Goal: Information Seeking & Learning: Understand process/instructions

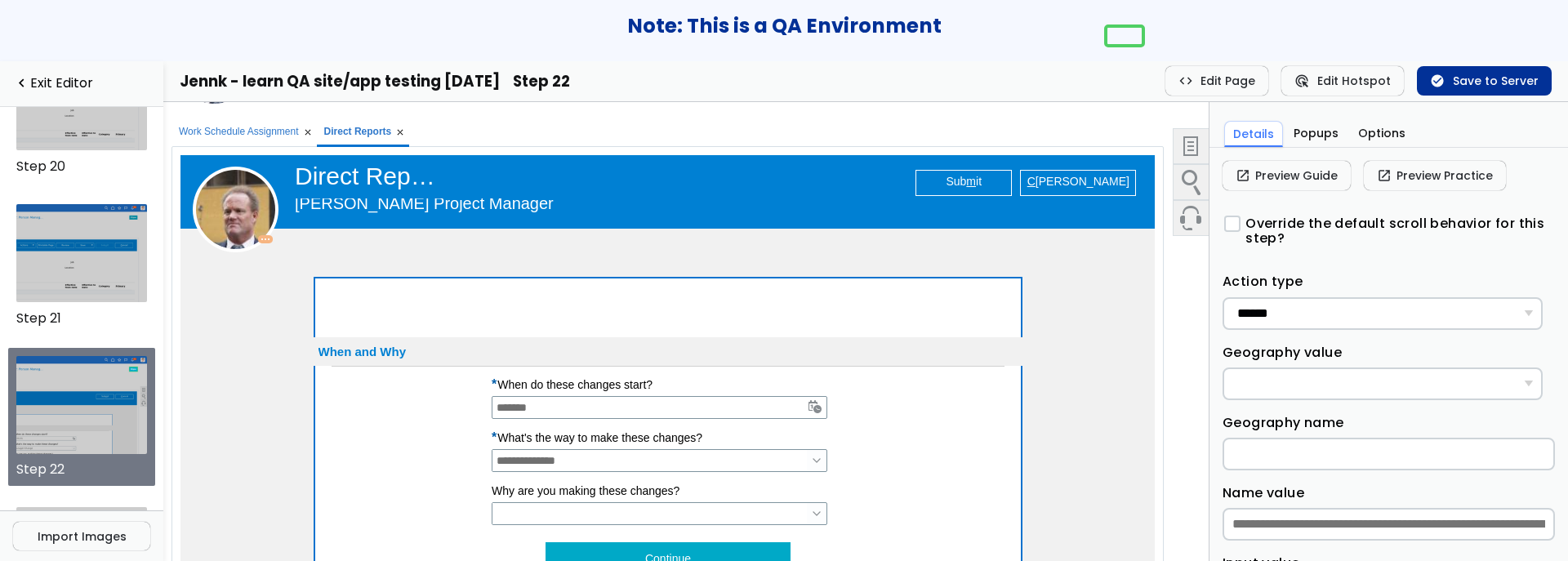
scroll to position [401, 0]
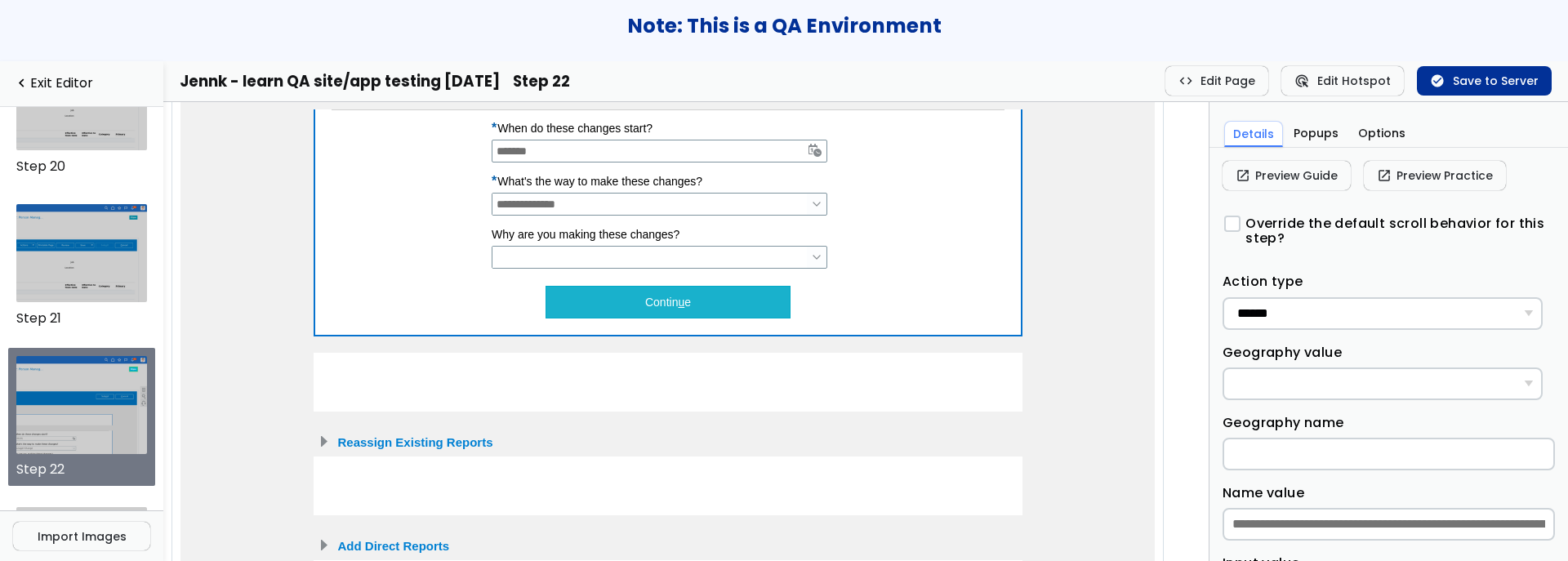
click at [637, 313] on button "Contin u e" at bounding box center [667, 301] width 245 height 33
click at [655, 299] on button "Contin u e" at bounding box center [667, 301] width 245 height 33
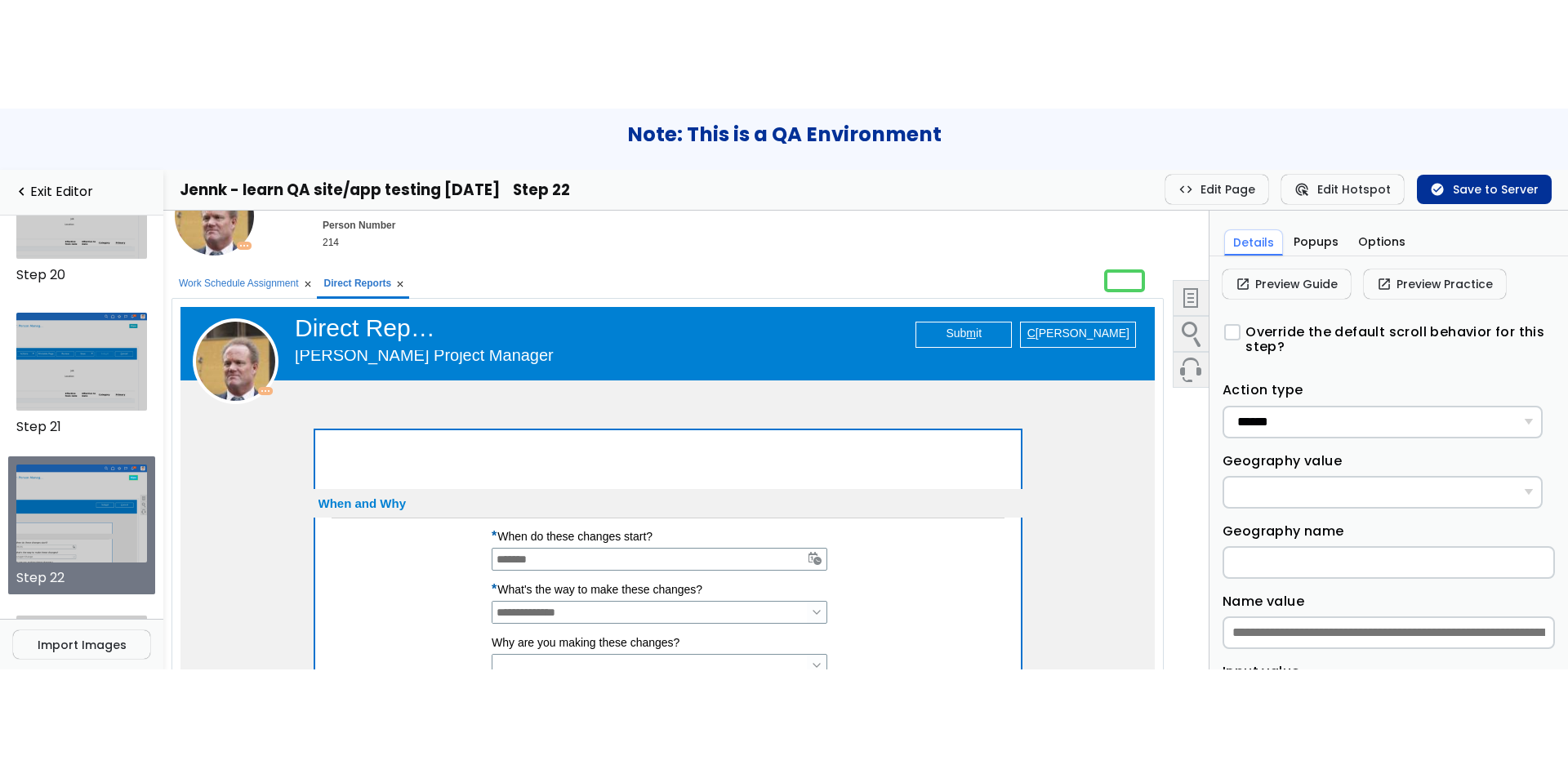
scroll to position [0, 0]
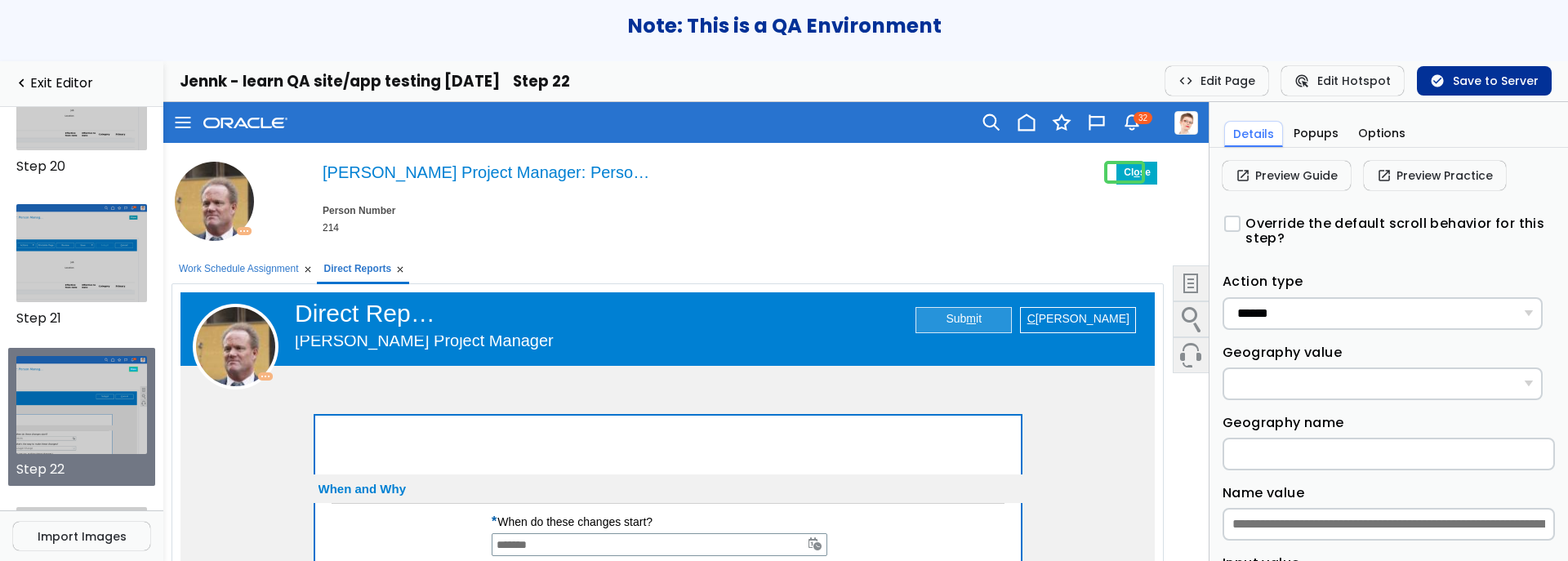
click at [957, 320] on span "Sub m it" at bounding box center [960, 317] width 42 height 12
click at [1106, 316] on link "C ancel" at bounding box center [1077, 317] width 114 height 19
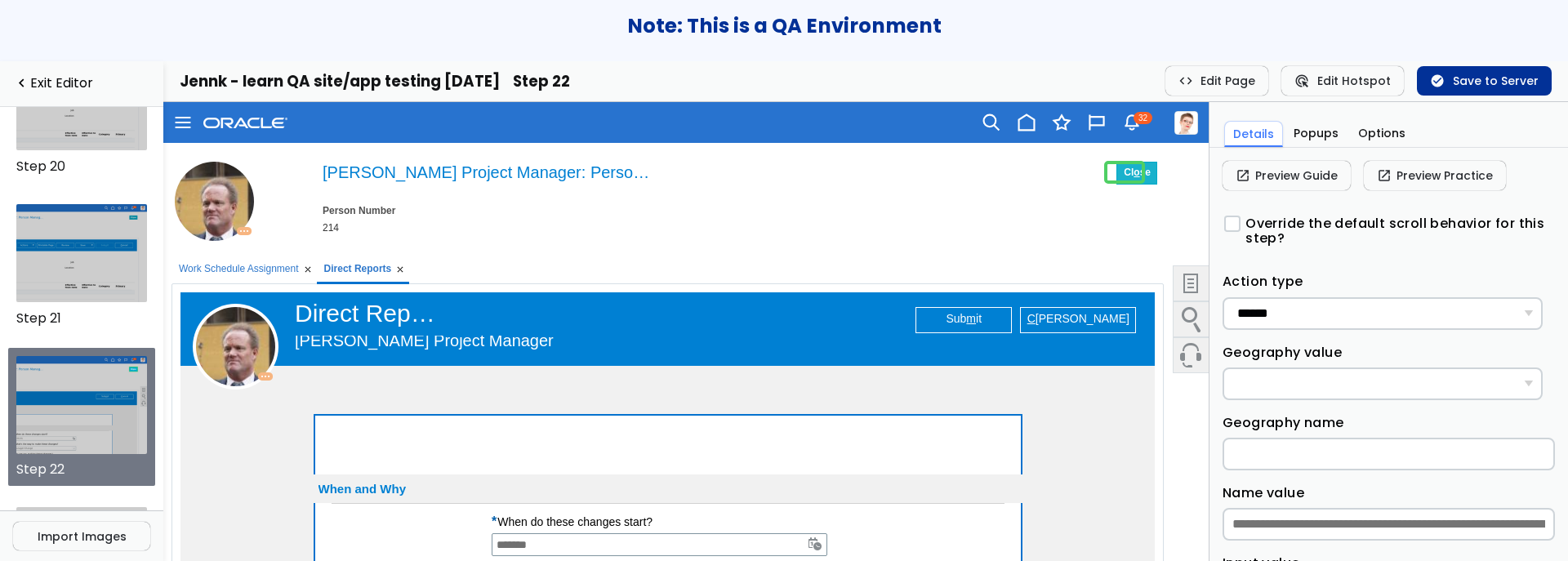
click at [1122, 164] on button "Cl o se" at bounding box center [1136, 173] width 41 height 23
click at [1173, 269] on img at bounding box center [1190, 282] width 35 height 35
click at [1178, 280] on img at bounding box center [1190, 282] width 35 height 35
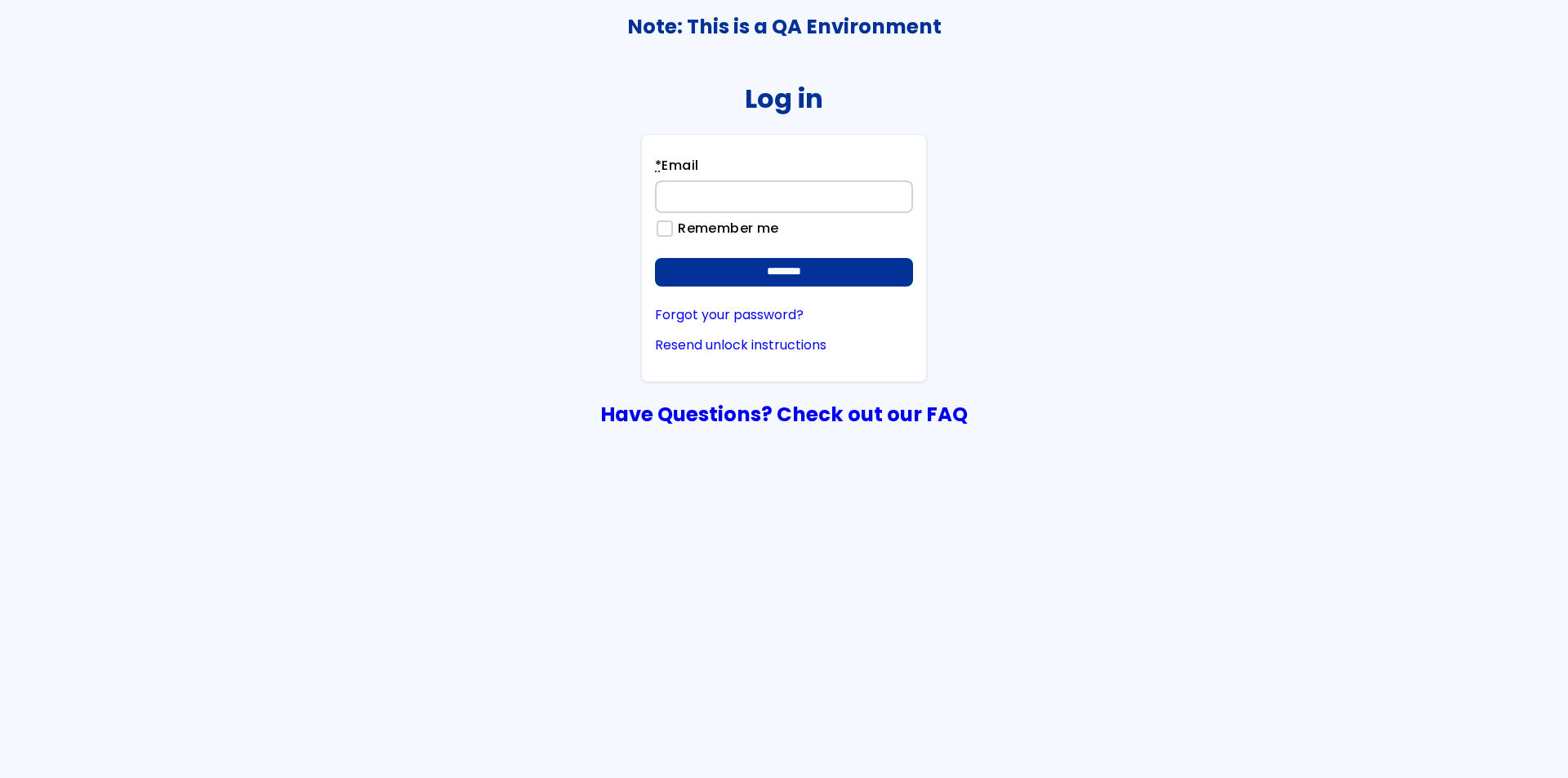
click at [718, 206] on input "* Email" at bounding box center [784, 196] width 258 height 33
type input "**********"
click at [655, 258] on input "********" at bounding box center [784, 273] width 258 height 29
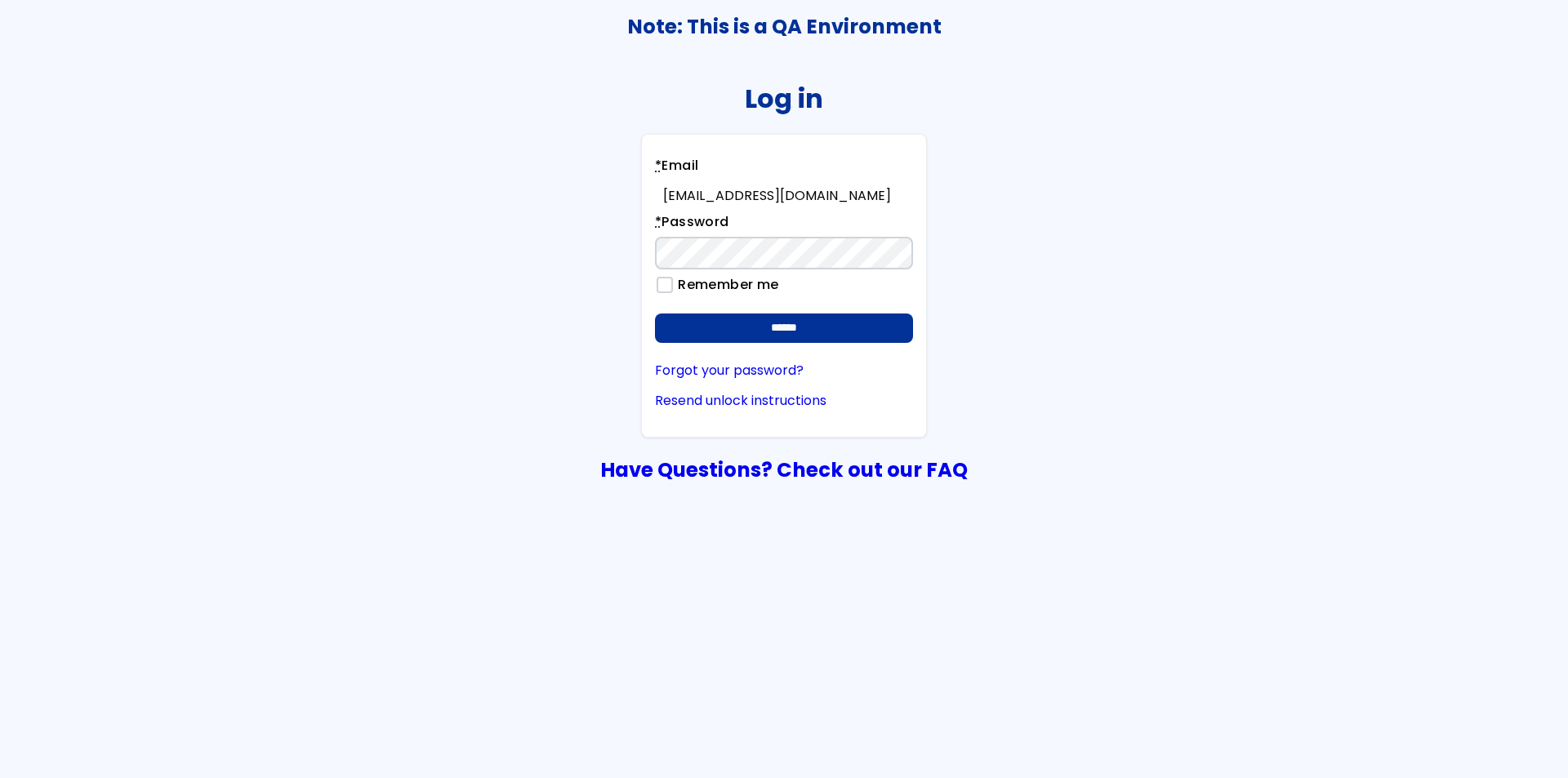
click at [655, 313] on input "******" at bounding box center [784, 327] width 258 height 29
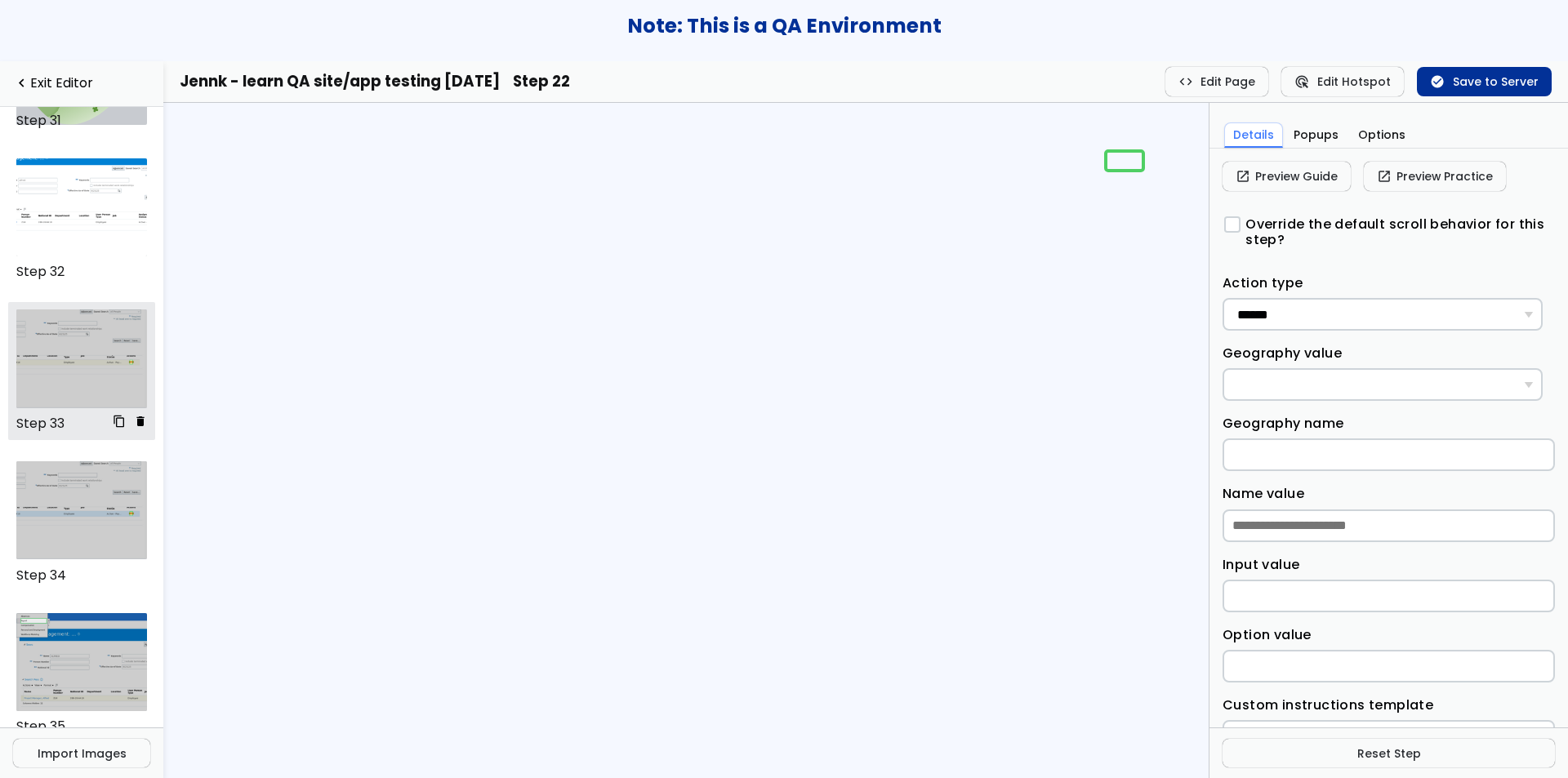
scroll to position [4673, 0]
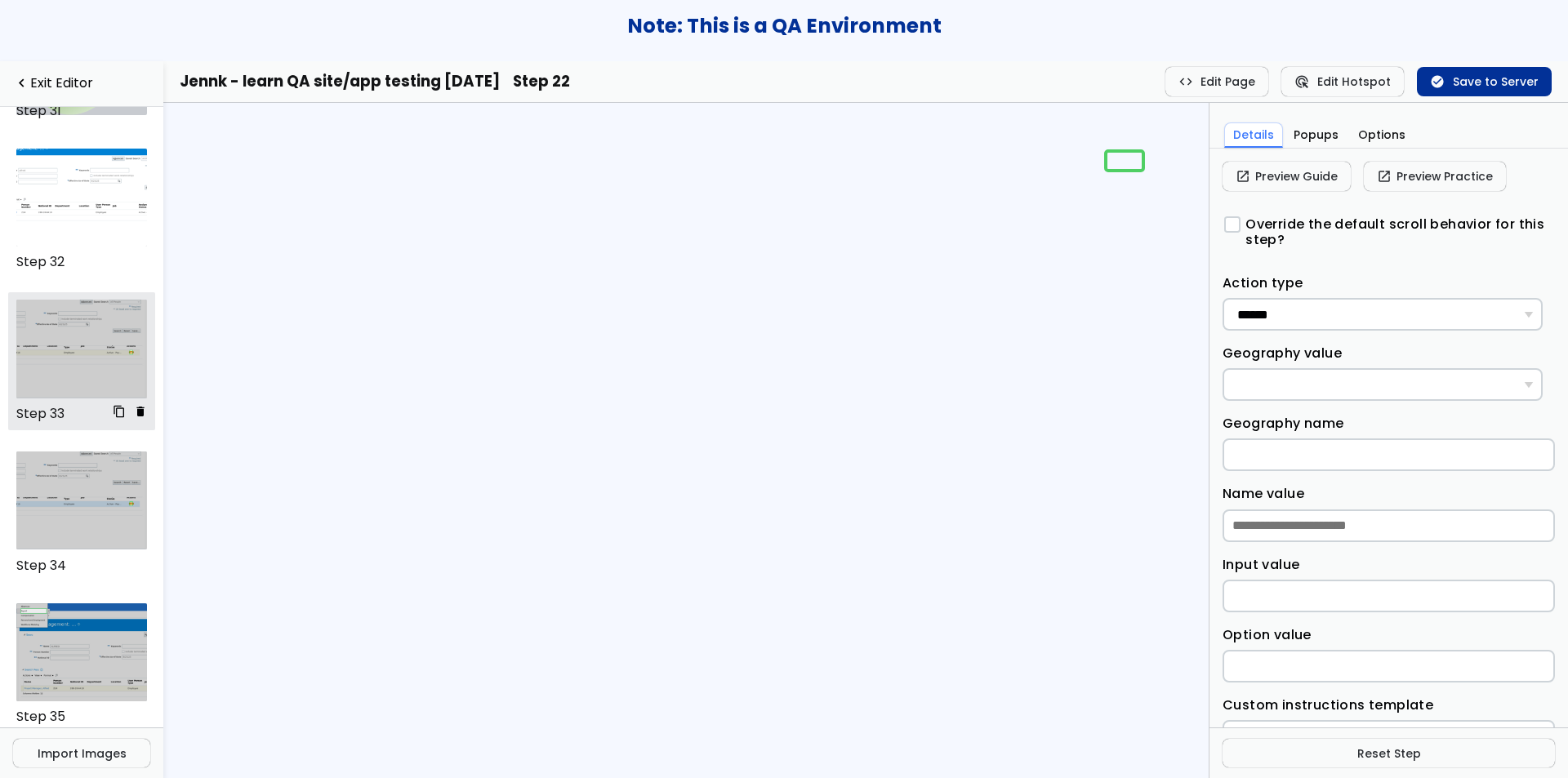
click at [79, 358] on img at bounding box center [81, 349] width 132 height 98
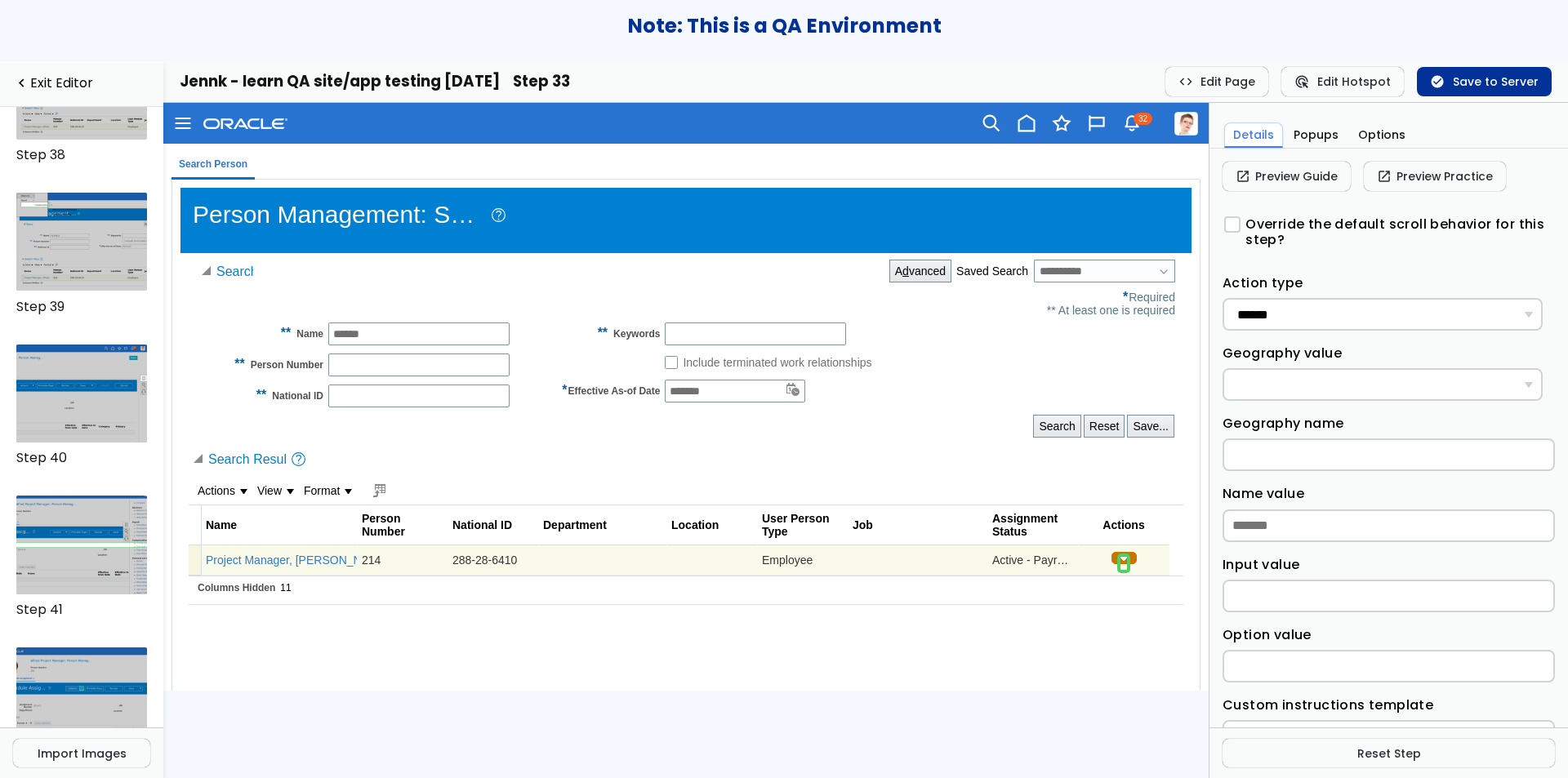
scroll to position [5696, 0]
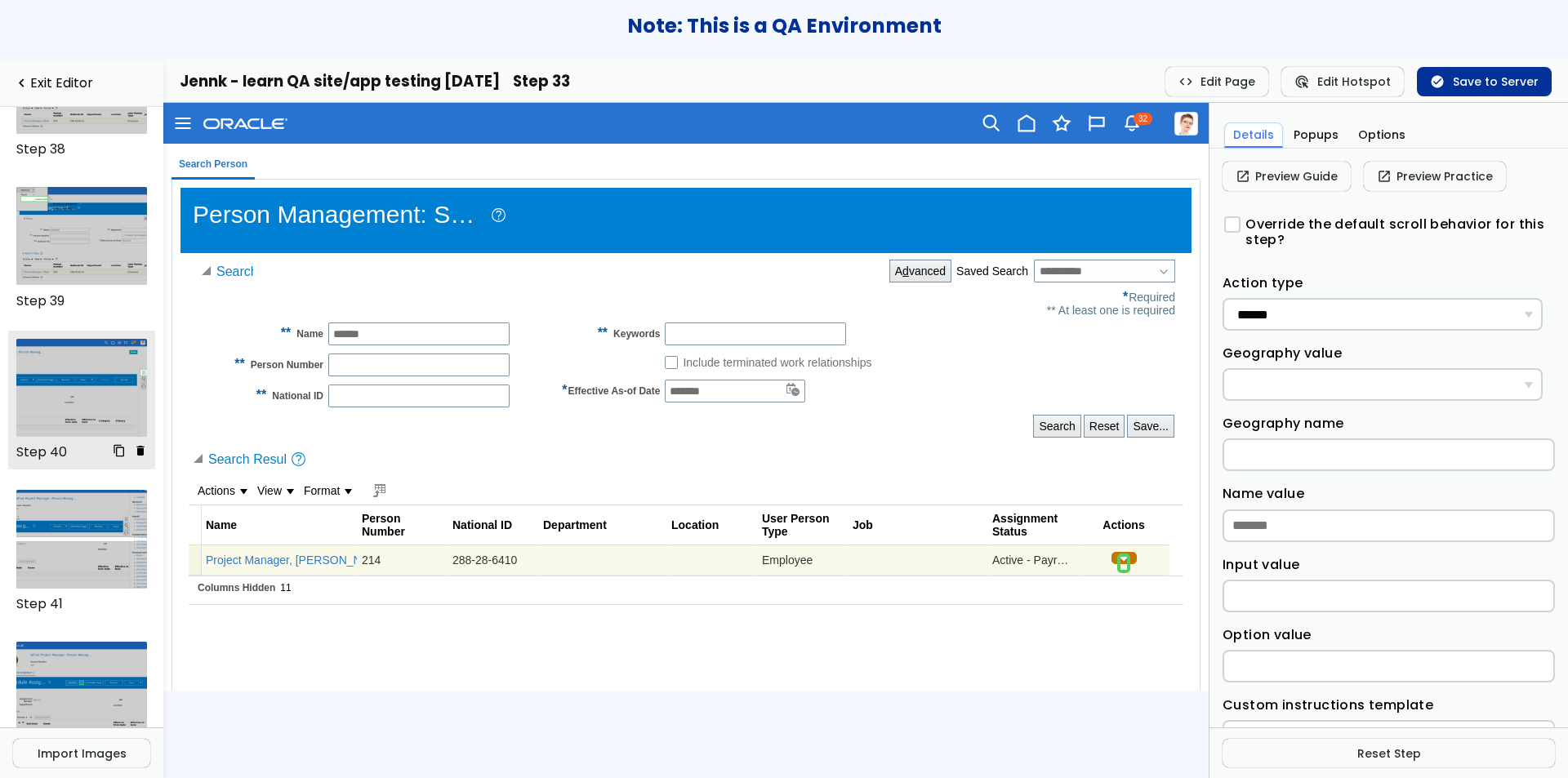
click at [52, 374] on img at bounding box center [81, 388] width 132 height 98
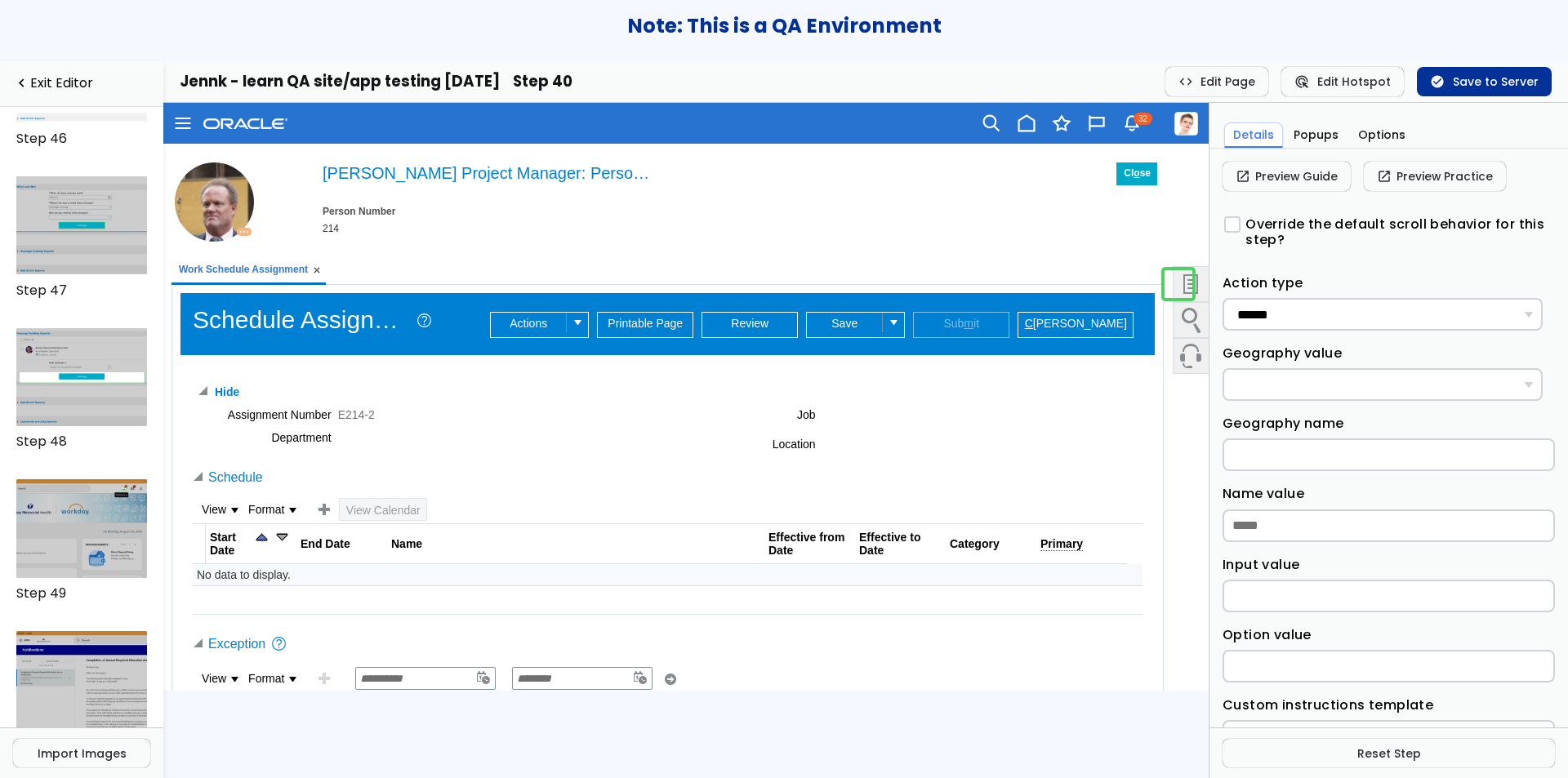
scroll to position [6953, 0]
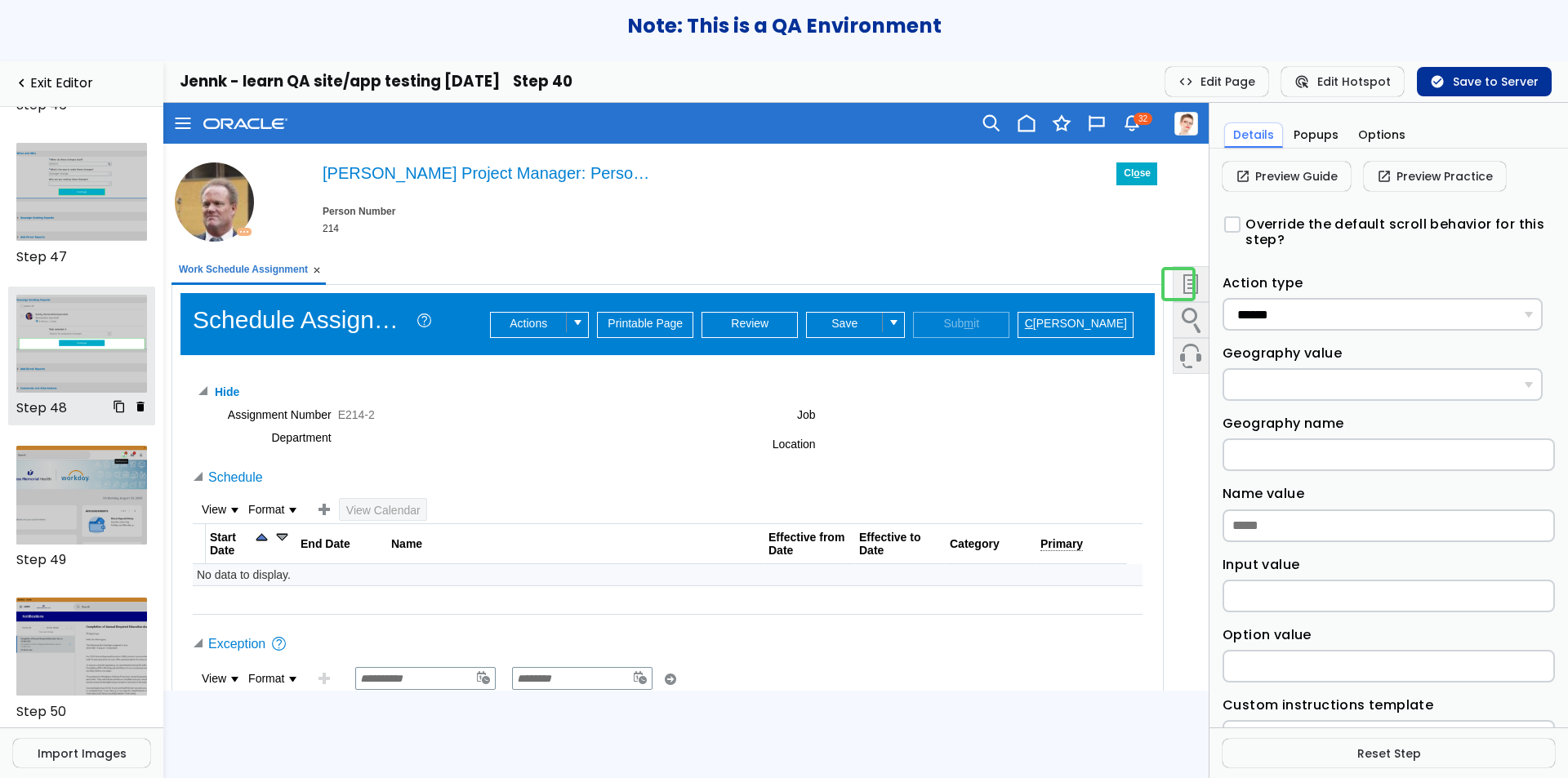
click at [47, 319] on img at bounding box center [81, 343] width 132 height 98
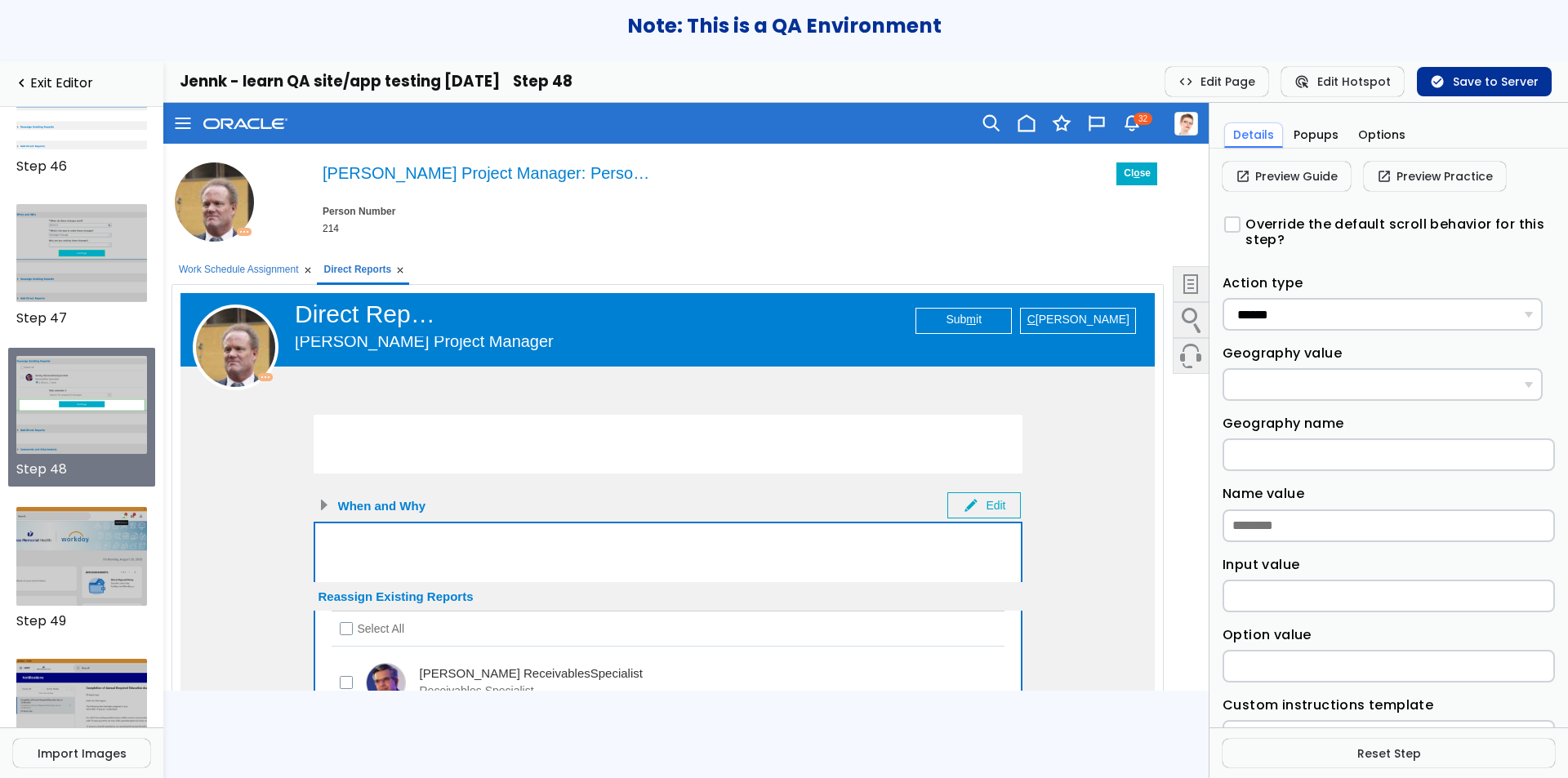
click at [189, 367] on div at bounding box center [231, 347] width 102 height 86
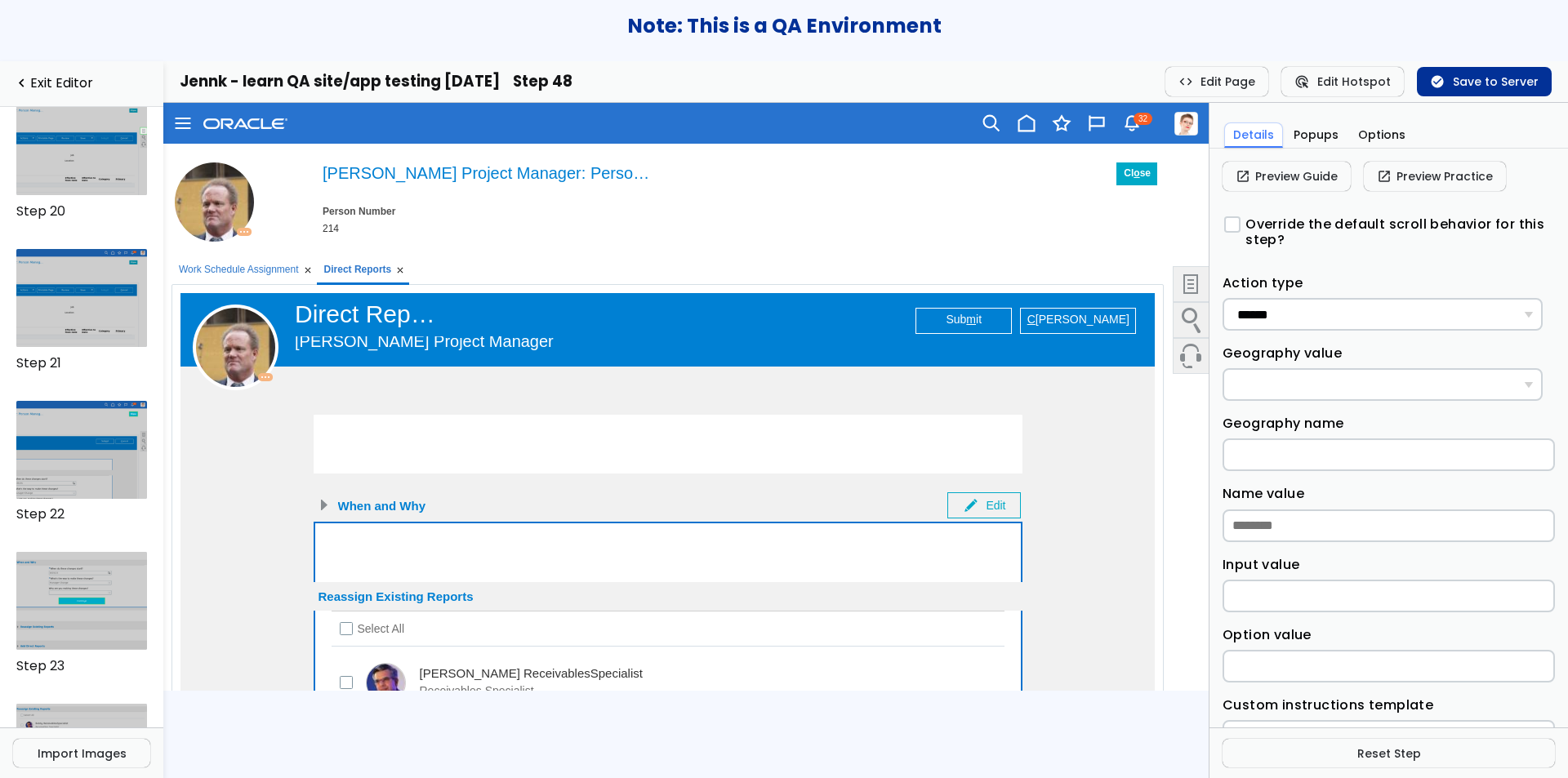
scroll to position [2806, 0]
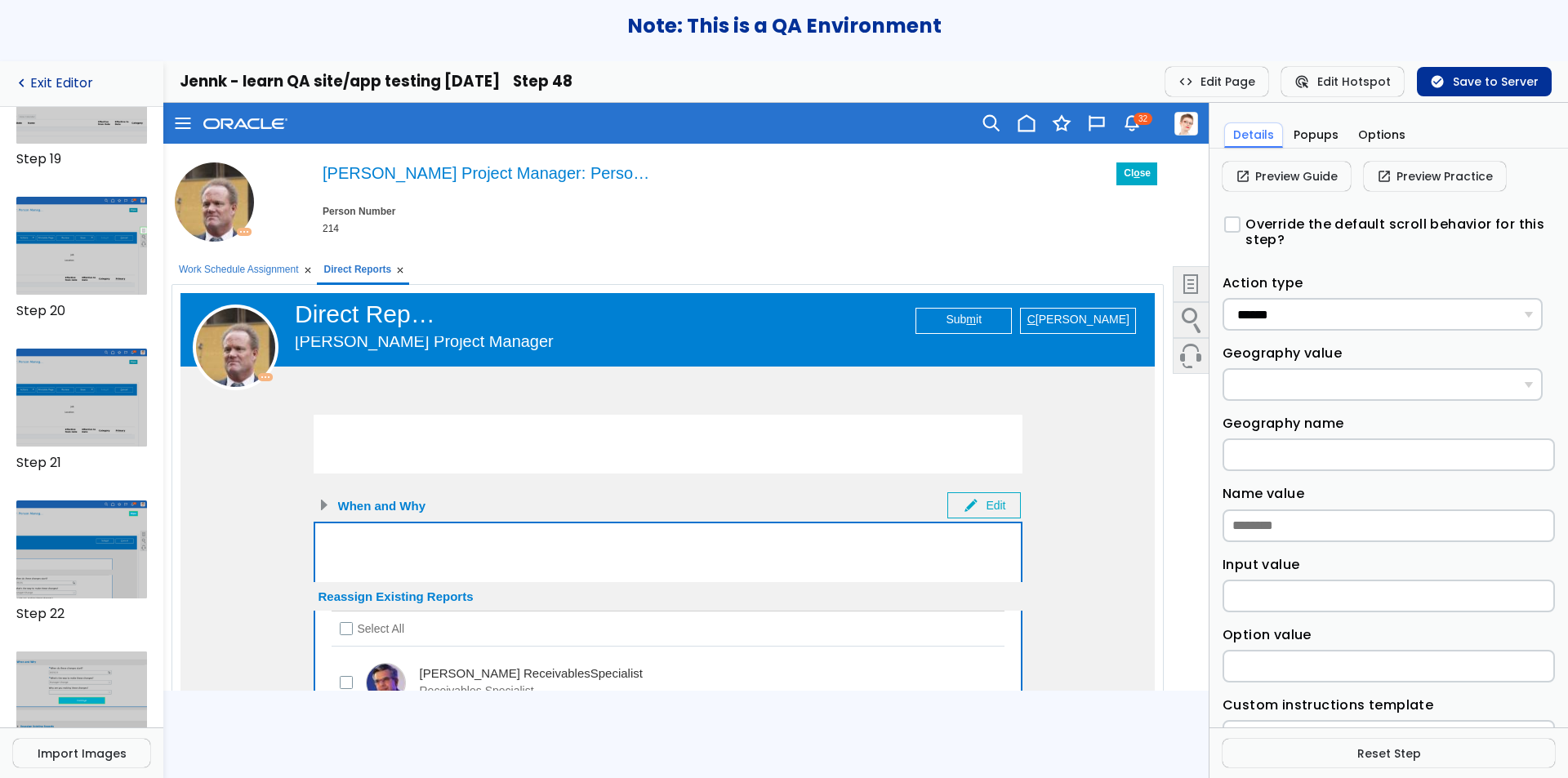
click at [38, 82] on link "navigate_before Exit Editor" at bounding box center [81, 84] width 137 height 16
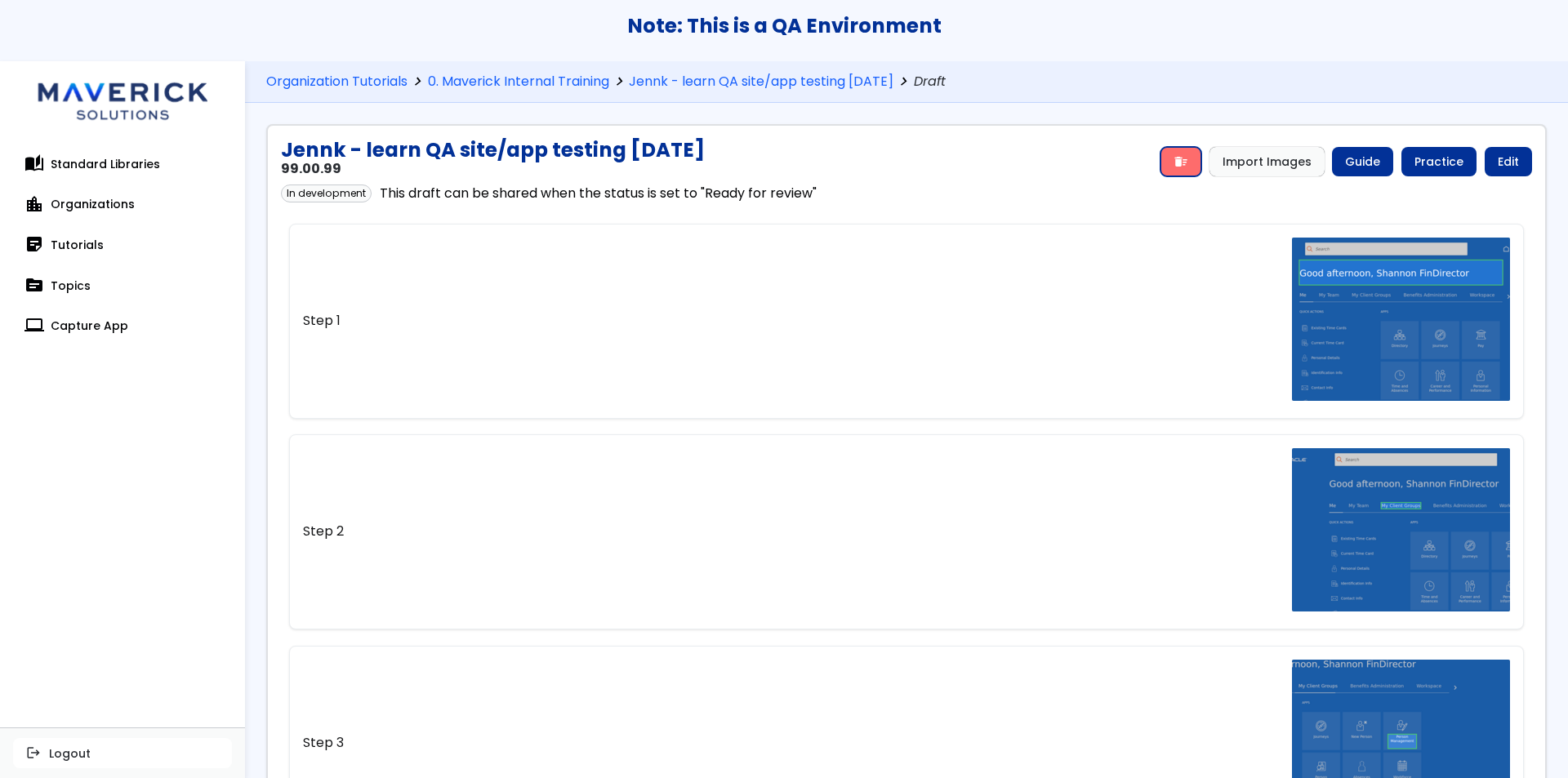
click at [1173, 166] on span "delete_sweep" at bounding box center [1180, 161] width 15 height 13
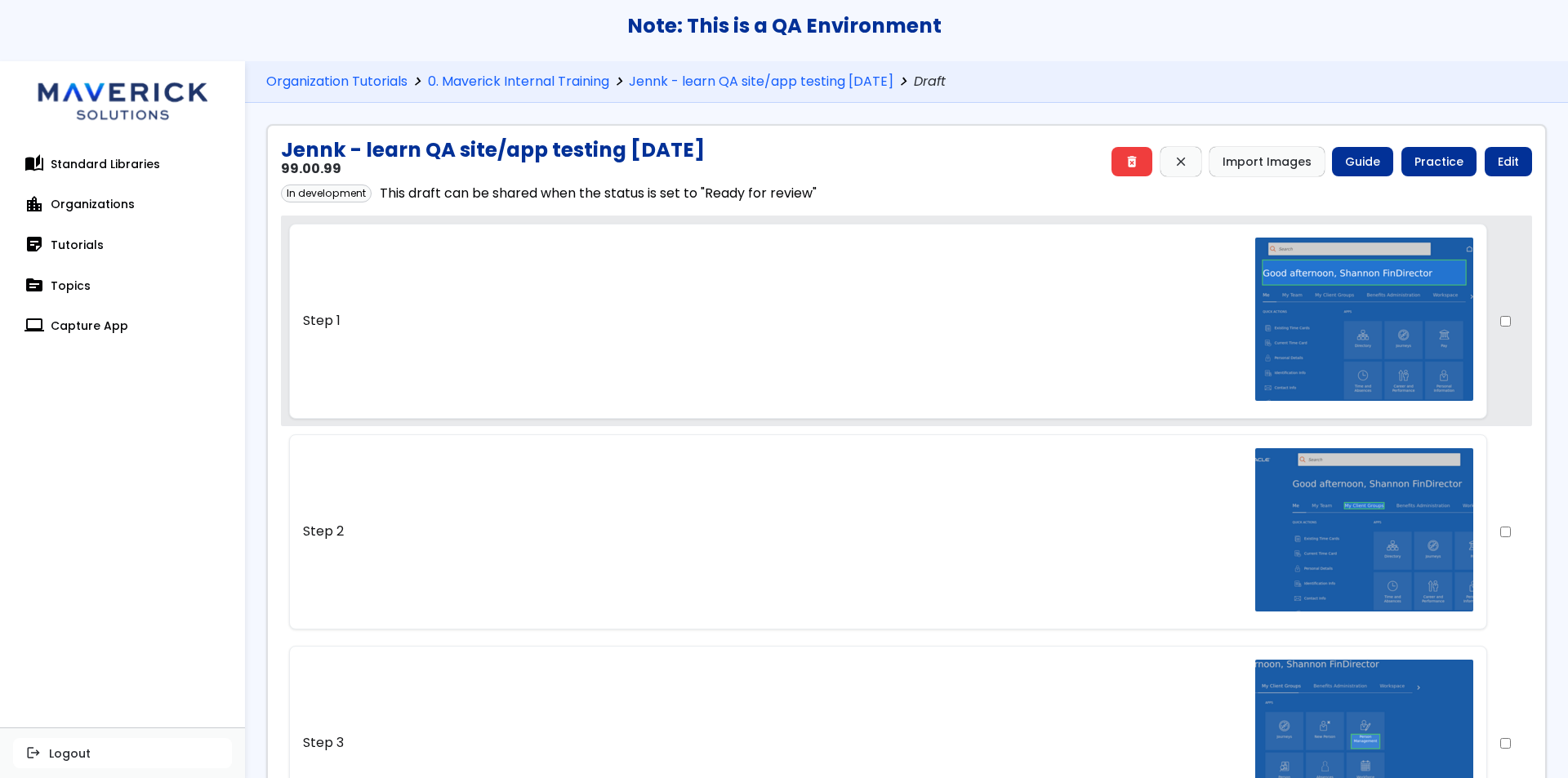
click at [1494, 329] on div at bounding box center [1505, 321] width 37 height 46
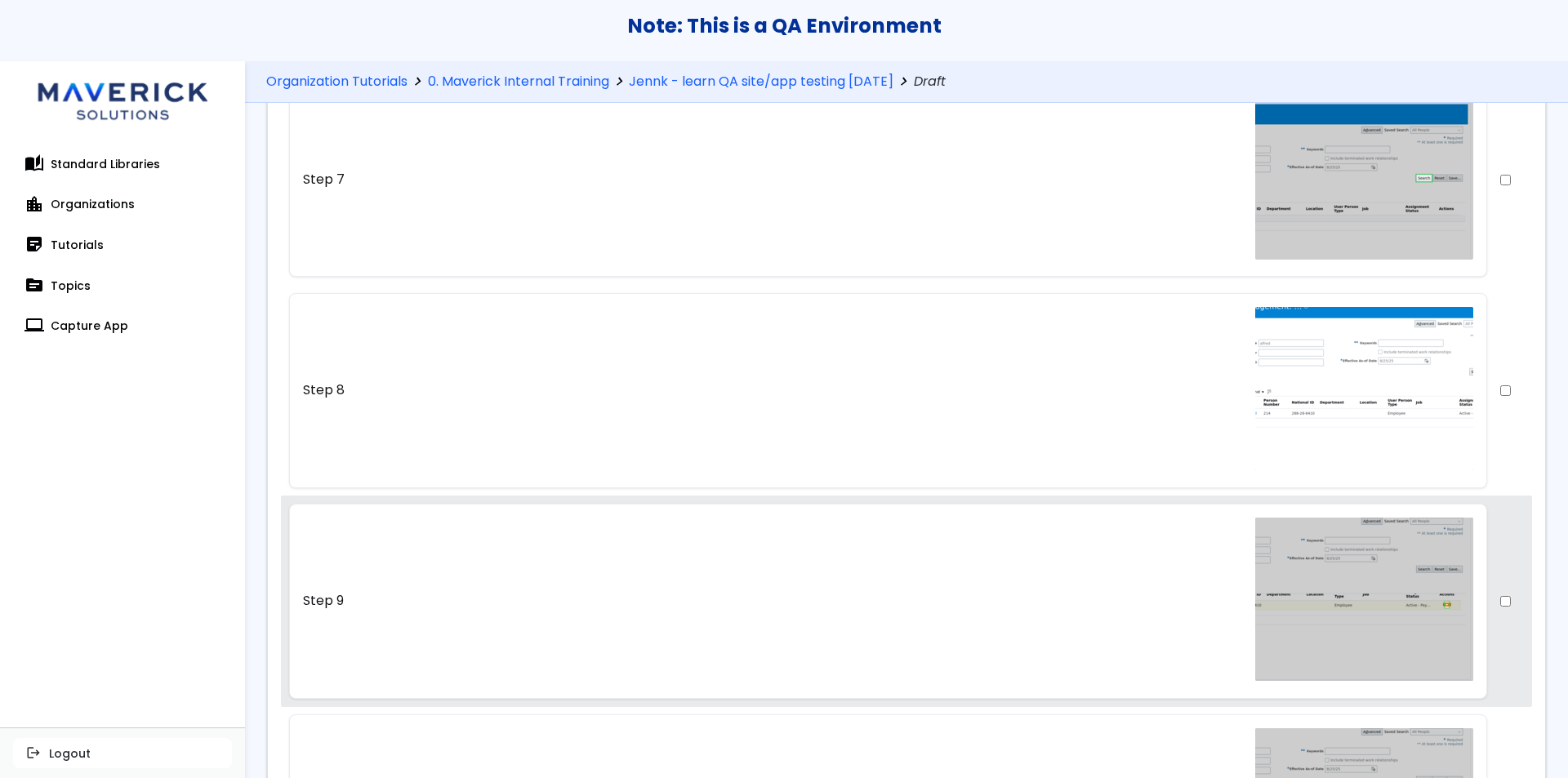
scroll to position [1411, 0]
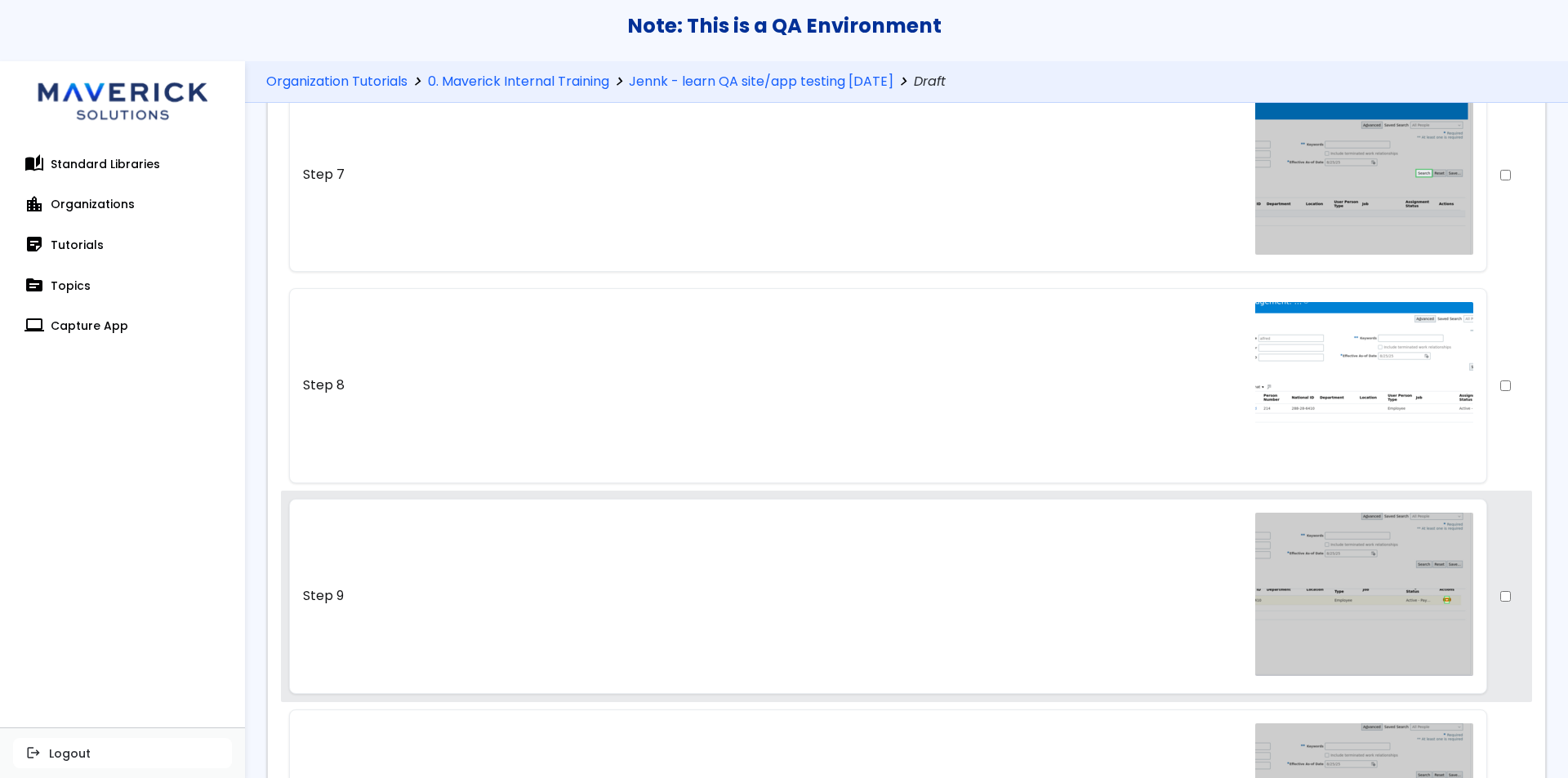
click at [1489, 590] on div at bounding box center [1505, 597] width 37 height 46
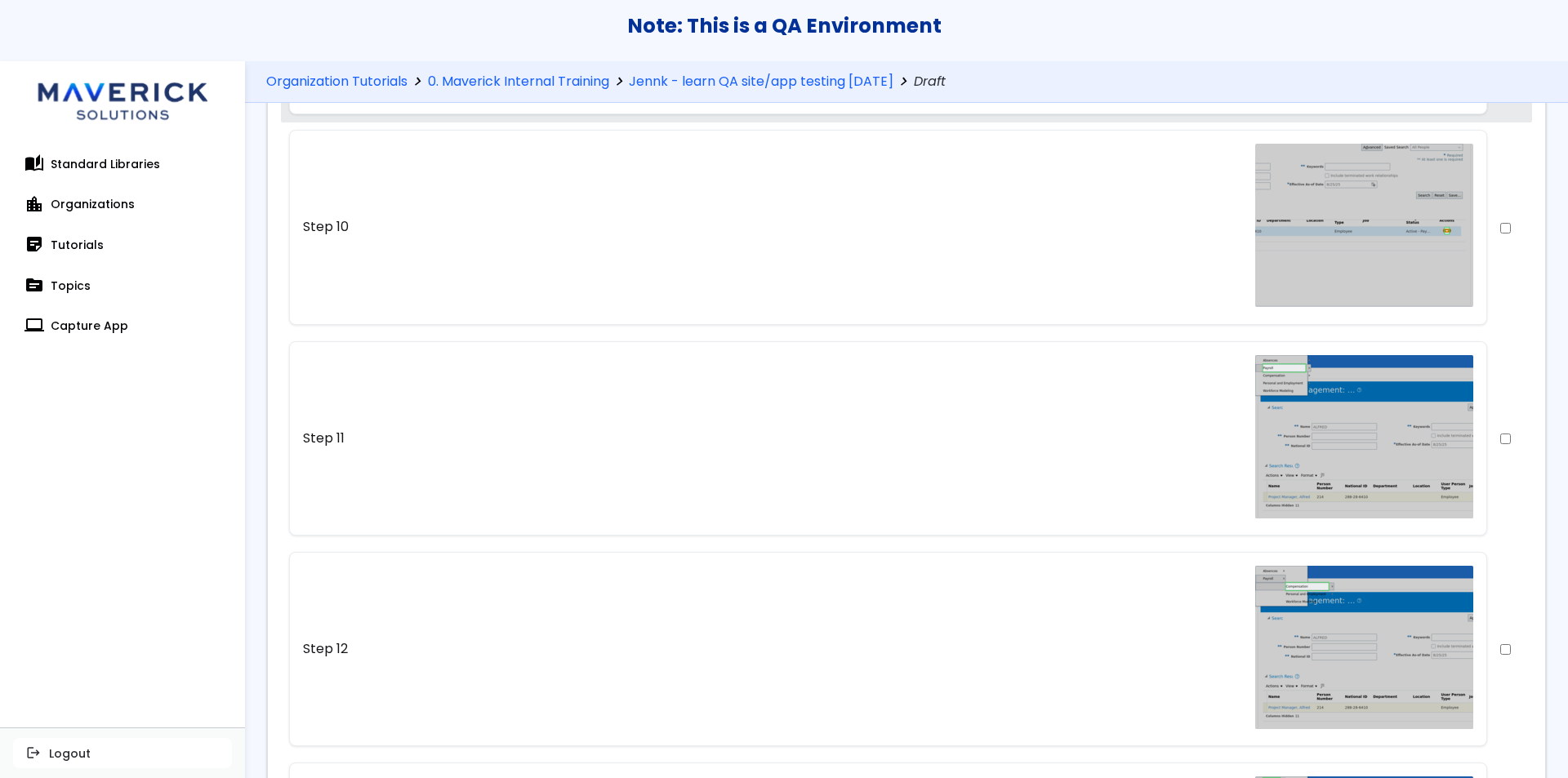
scroll to position [1995, 0]
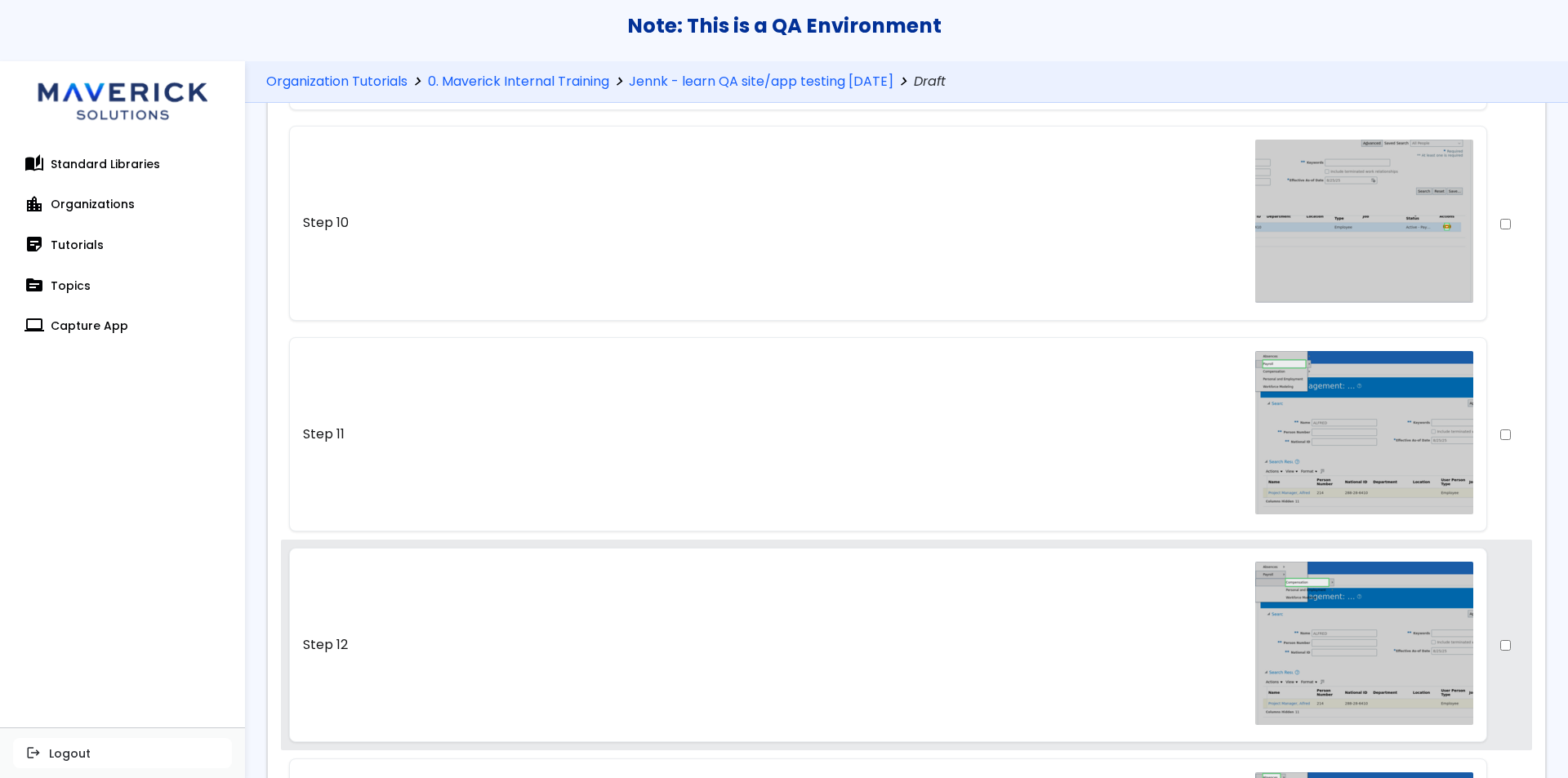
click at [1487, 650] on div at bounding box center [1505, 645] width 37 height 46
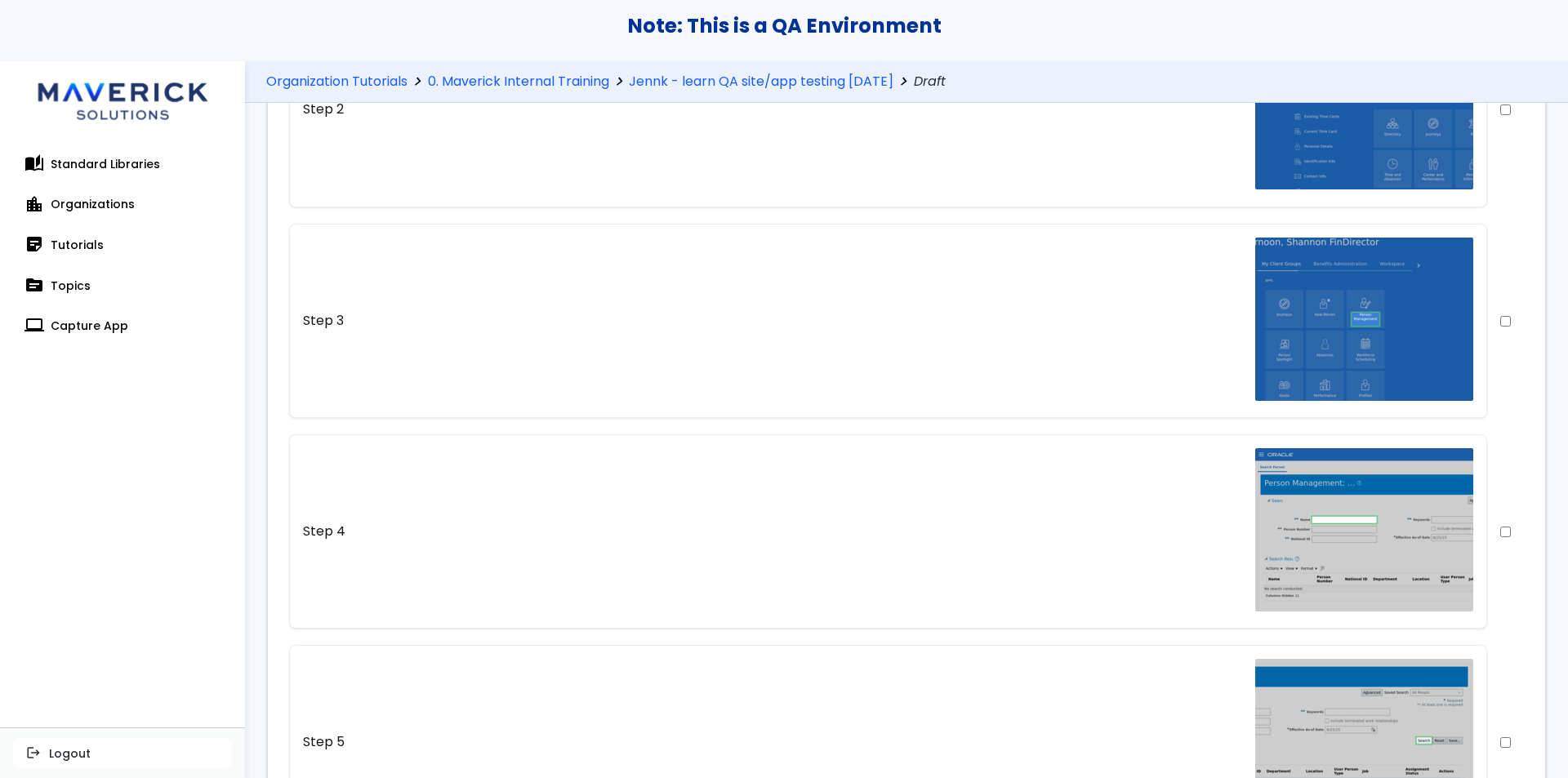
scroll to position [0, 0]
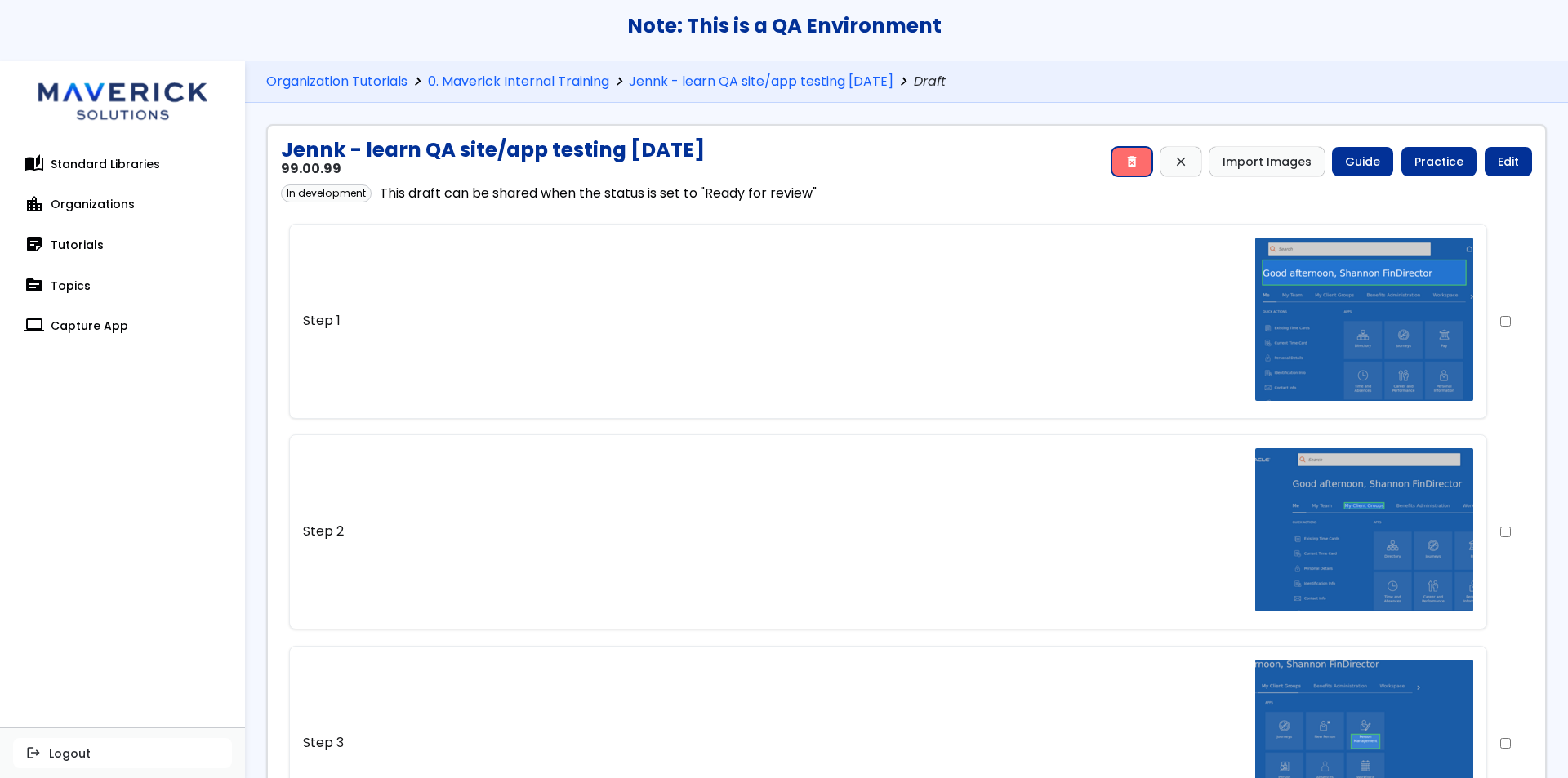
click at [1125, 160] on span "delete_forever" at bounding box center [1132, 161] width 15 height 13
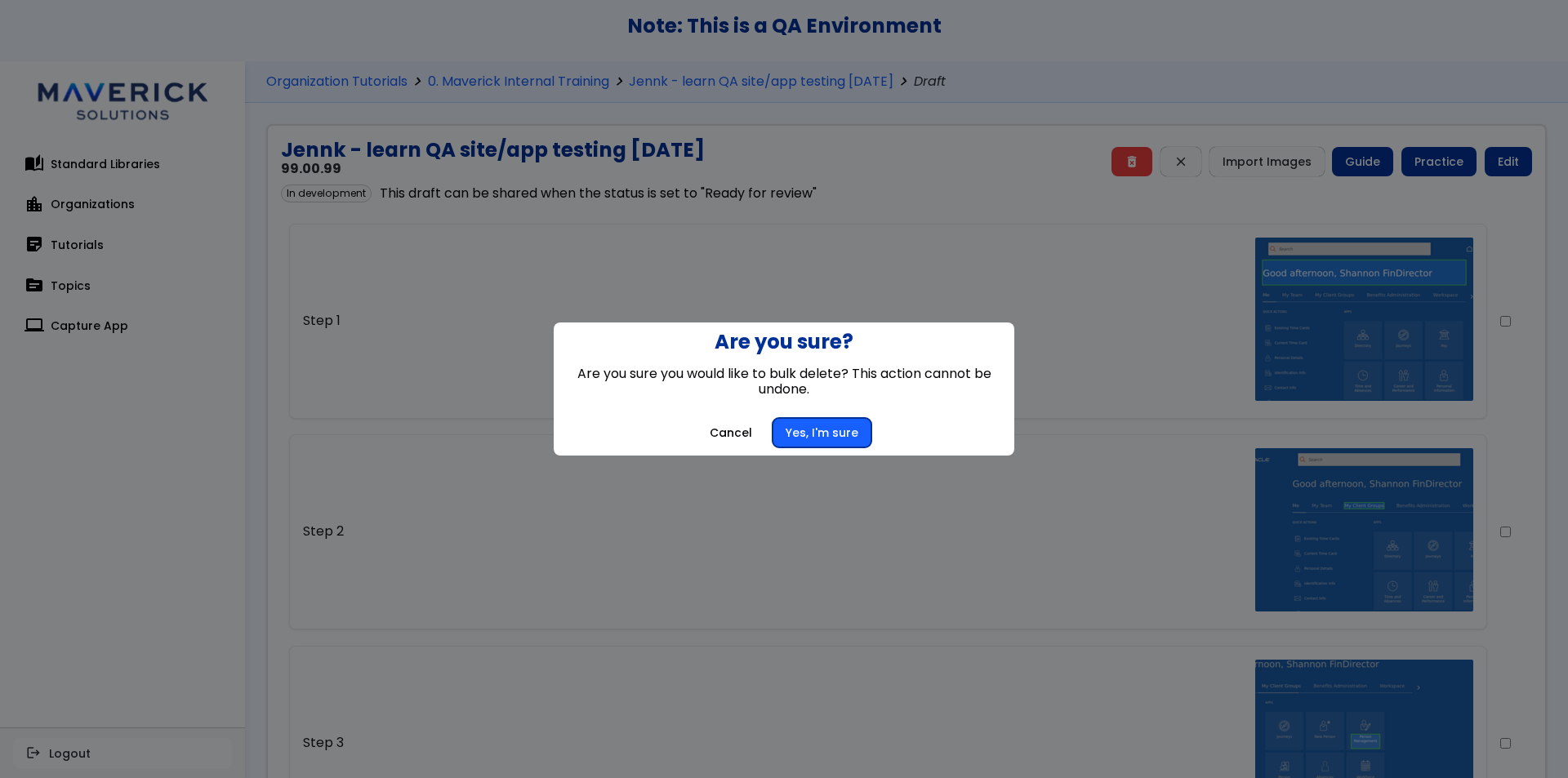
click at [822, 425] on button "Yes, I'm sure" at bounding box center [822, 432] width 99 height 29
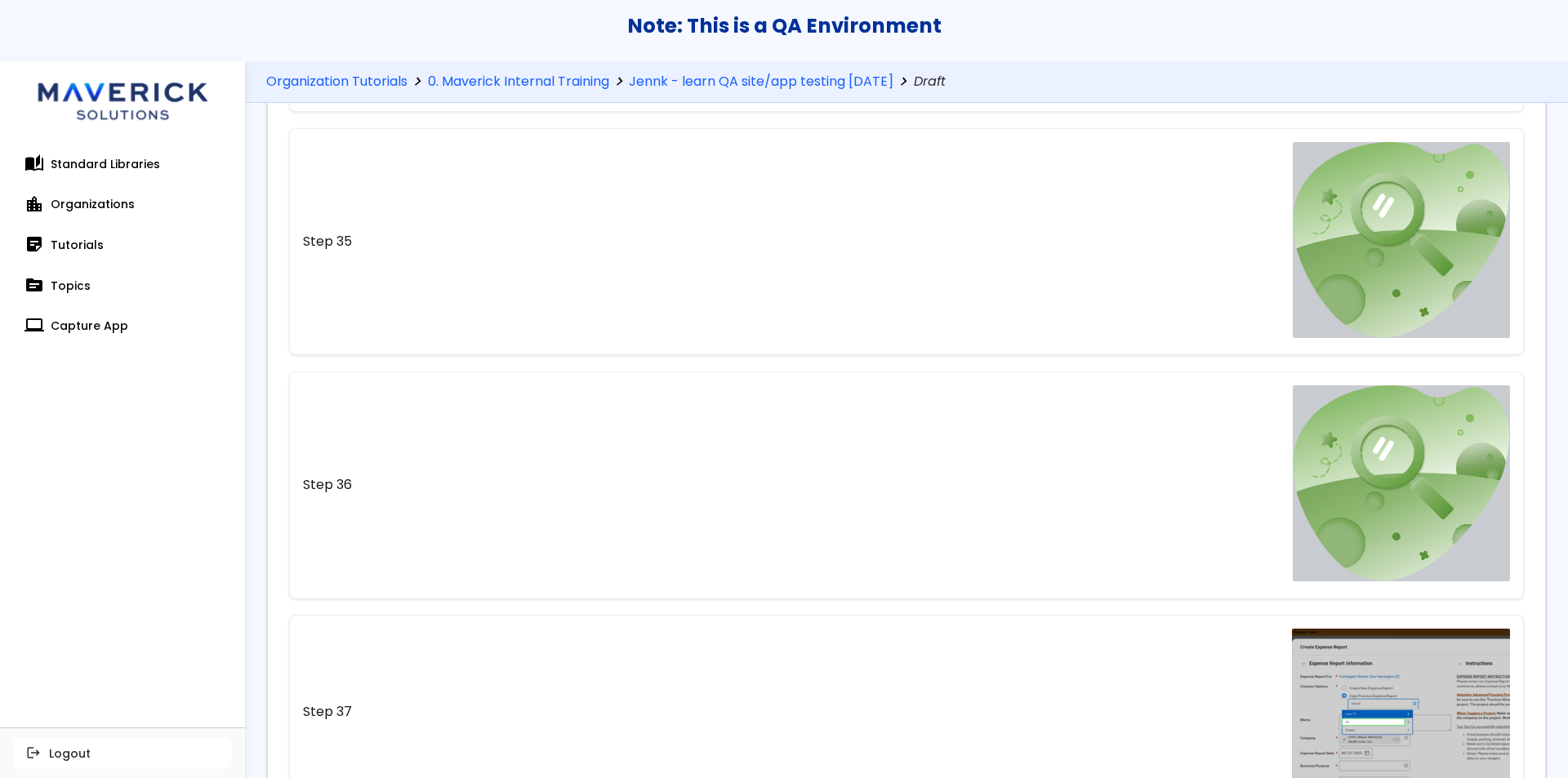
scroll to position [9899, 0]
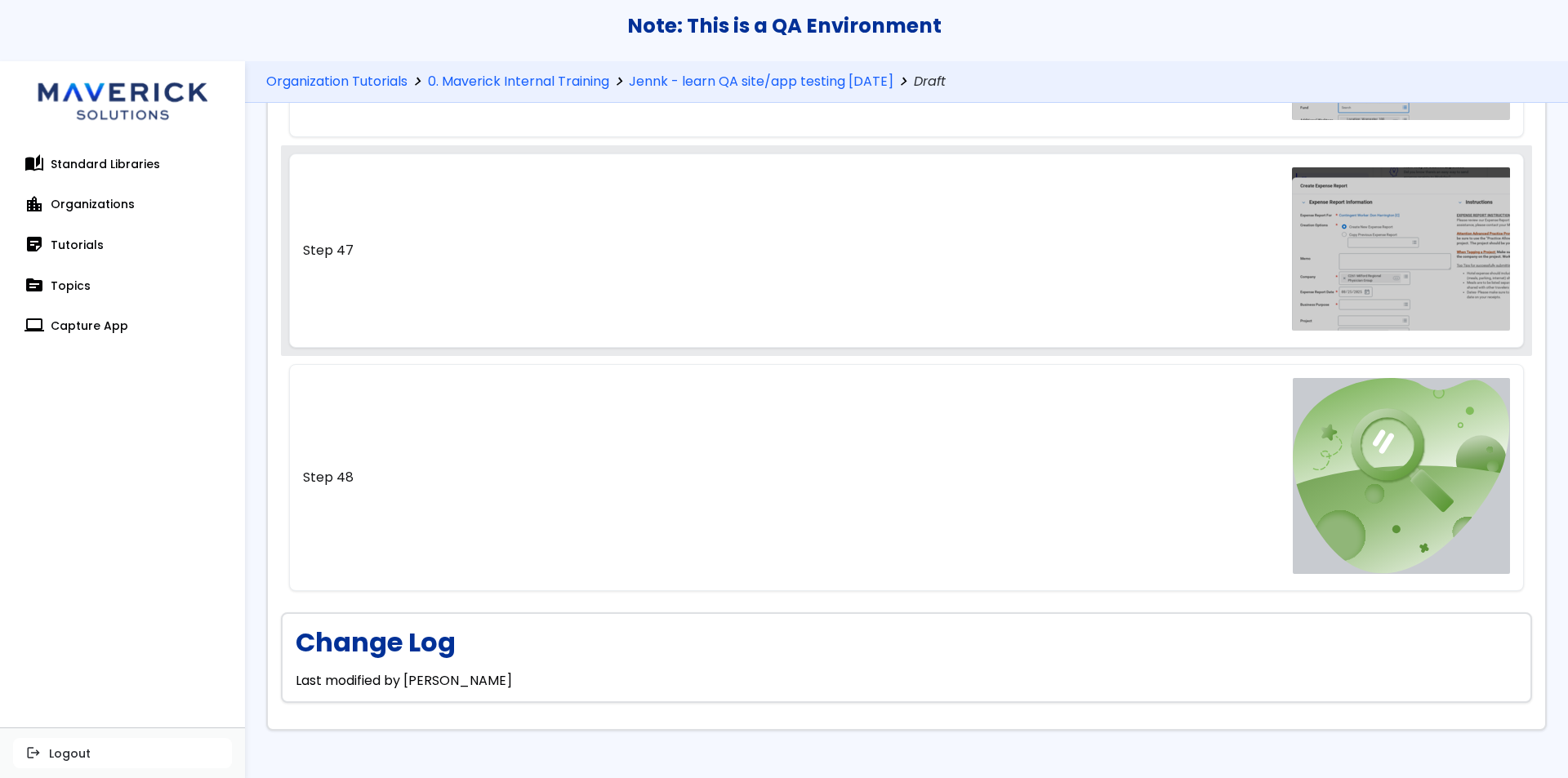
click at [611, 227] on link "Step 47" at bounding box center [907, 250] width 1235 height 195
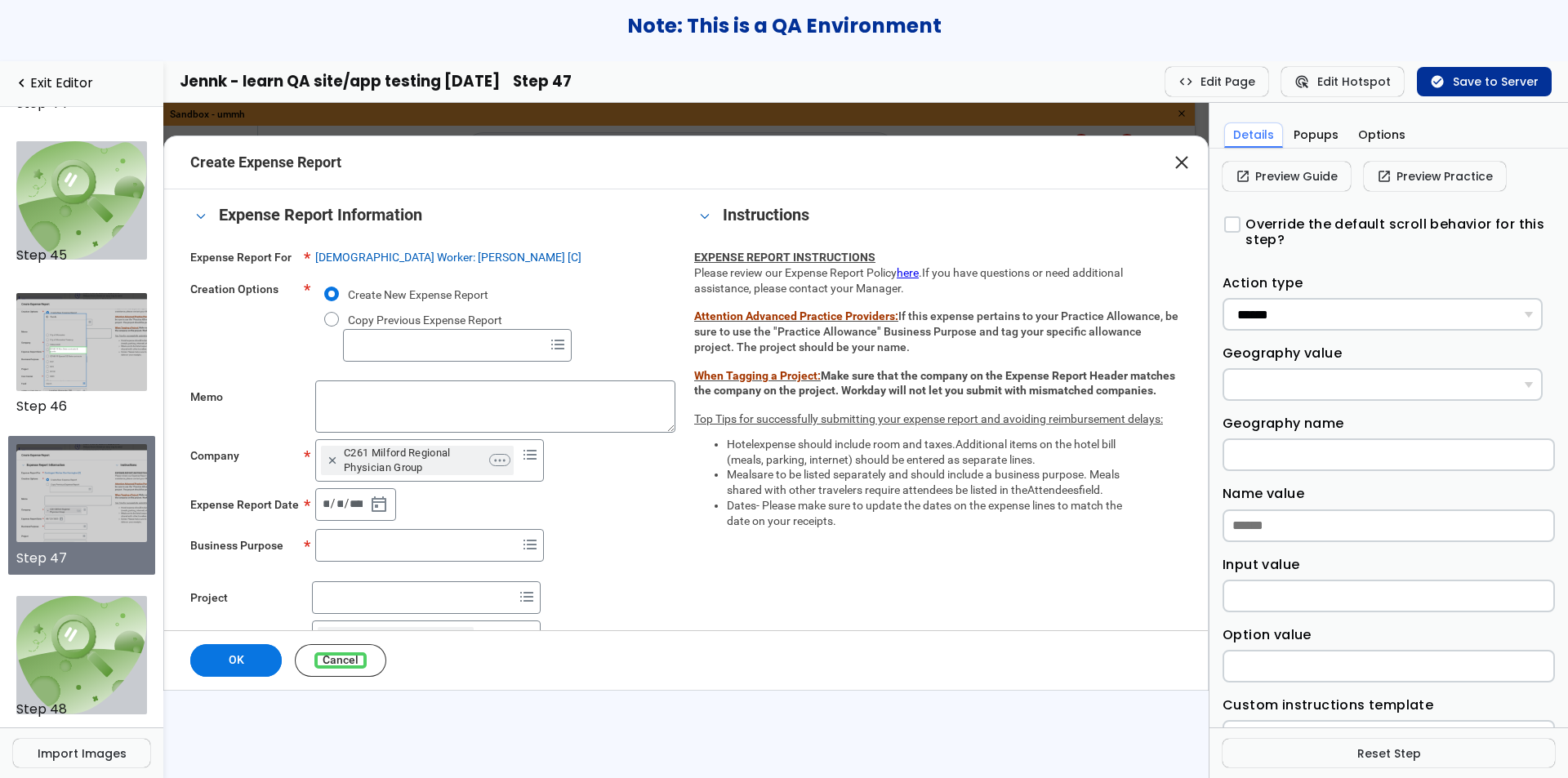
scroll to position [6659, 0]
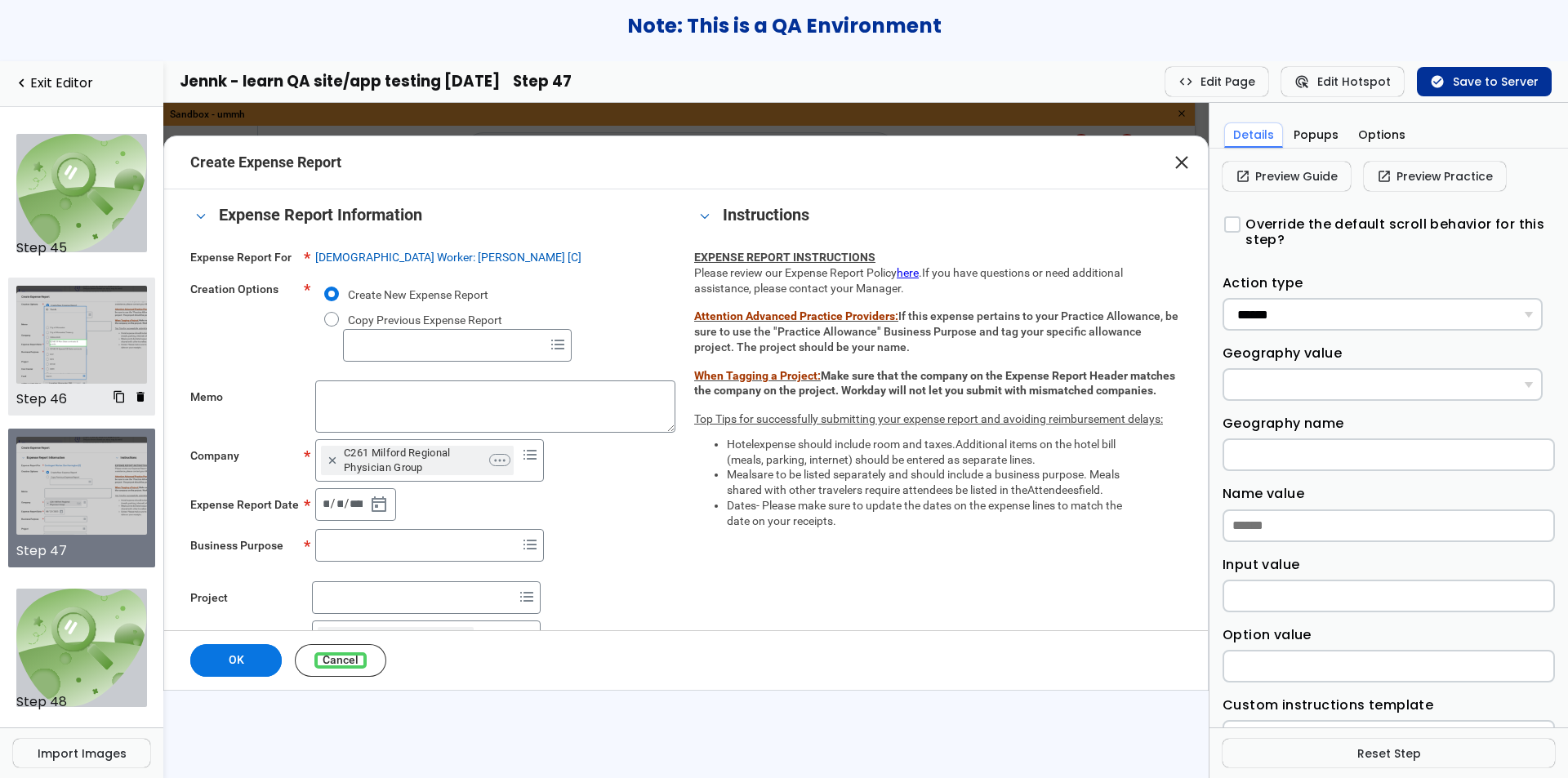
click at [95, 332] on img at bounding box center [81, 335] width 132 height 98
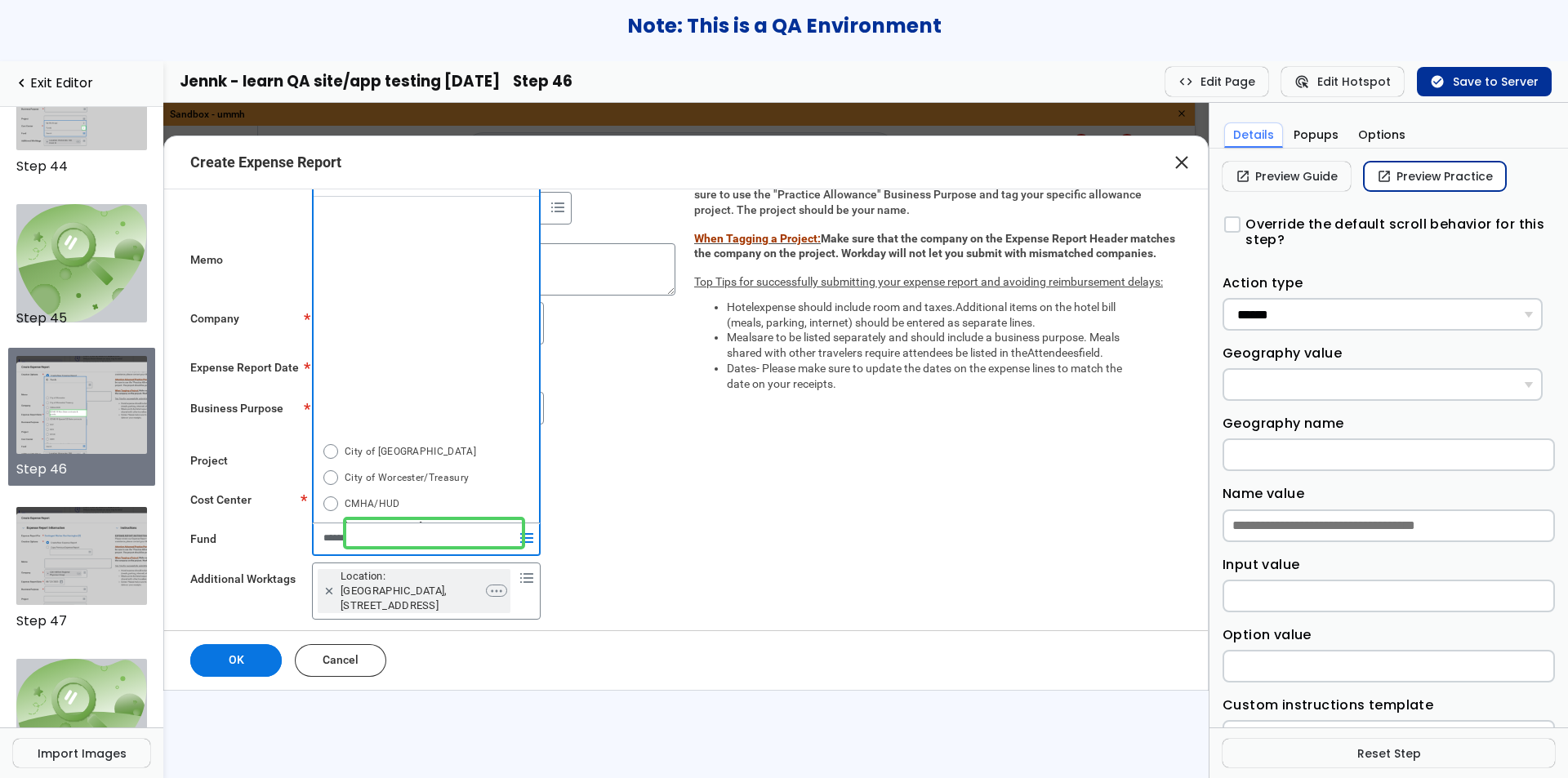
click at [1441, 173] on link "open_in_new Preview Practice" at bounding box center [1434, 176] width 142 height 29
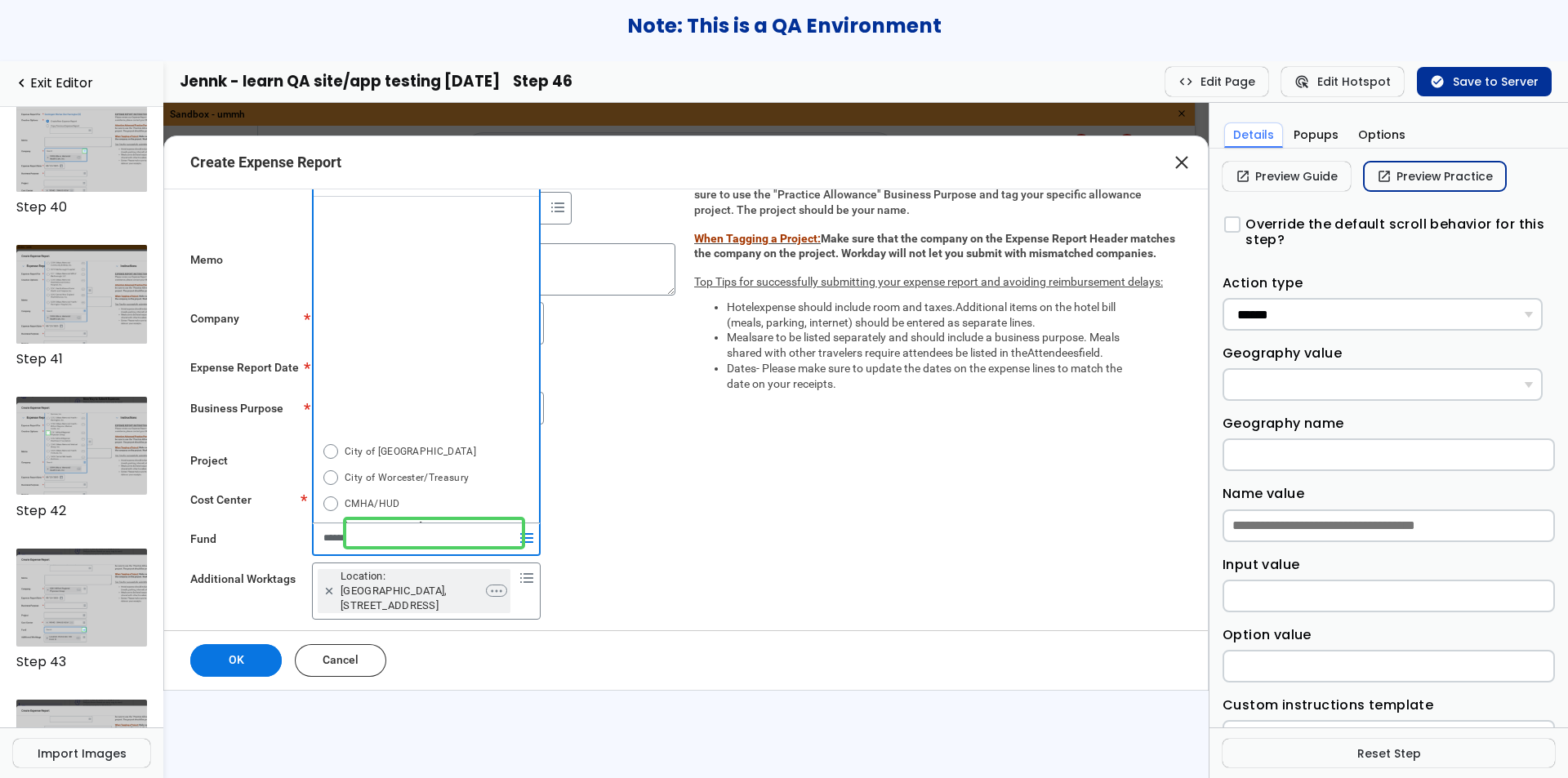
scroll to position [5940, 0]
click at [89, 280] on img at bounding box center [81, 295] width 132 height 98
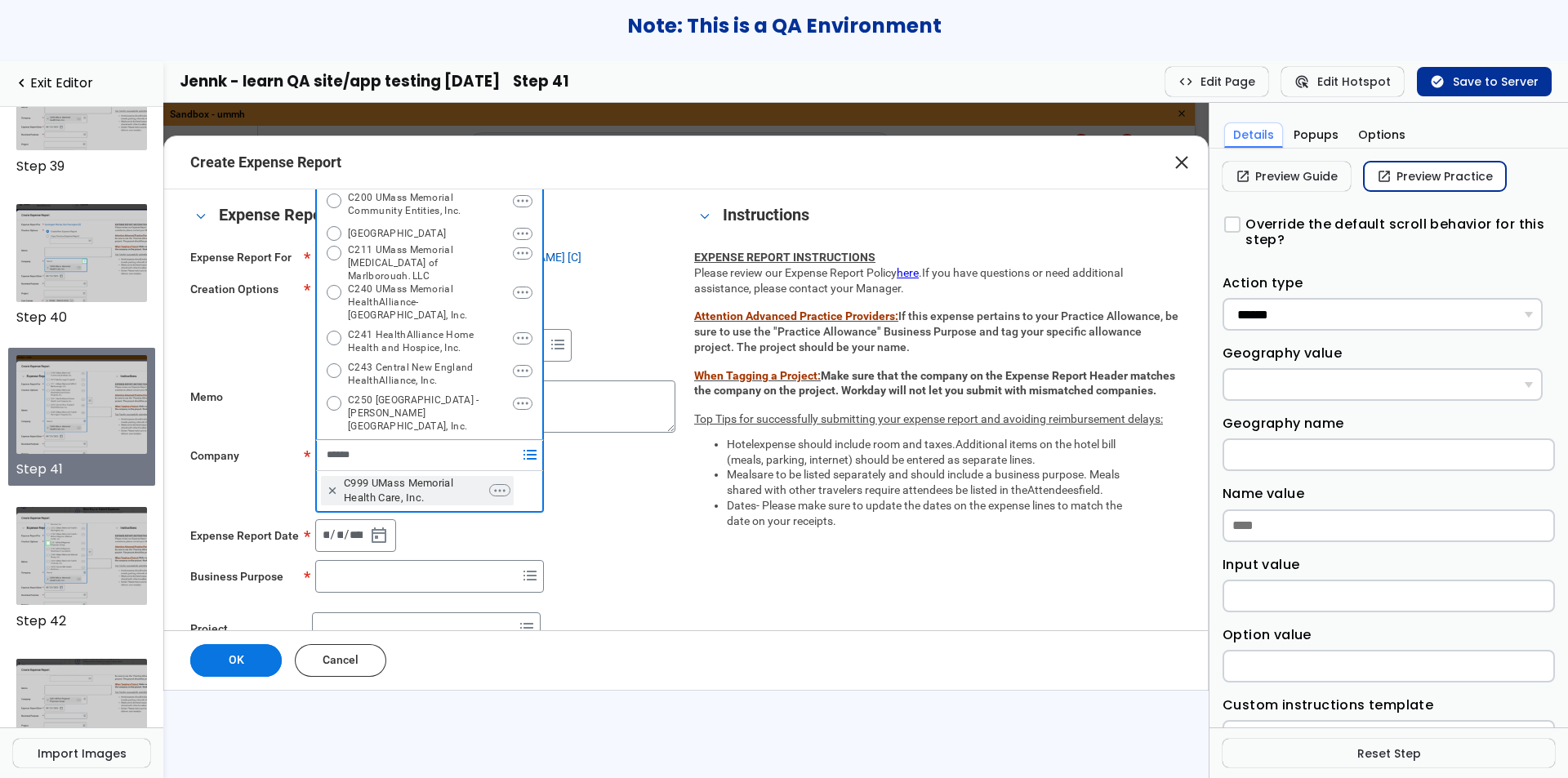
click at [1457, 164] on link "open_in_new Preview Practice" at bounding box center [1434, 176] width 142 height 29
click at [1406, 177] on link "open_in_new Preview Practice" at bounding box center [1434, 176] width 142 height 29
click at [1360, 86] on button "ads_click Edit Hotspot" at bounding box center [1342, 81] width 122 height 29
click at [1472, 87] on button "check_circle Save to Server" at bounding box center [1484, 81] width 135 height 29
click at [1427, 167] on link "open_in_new Preview Practice" at bounding box center [1434, 176] width 142 height 29
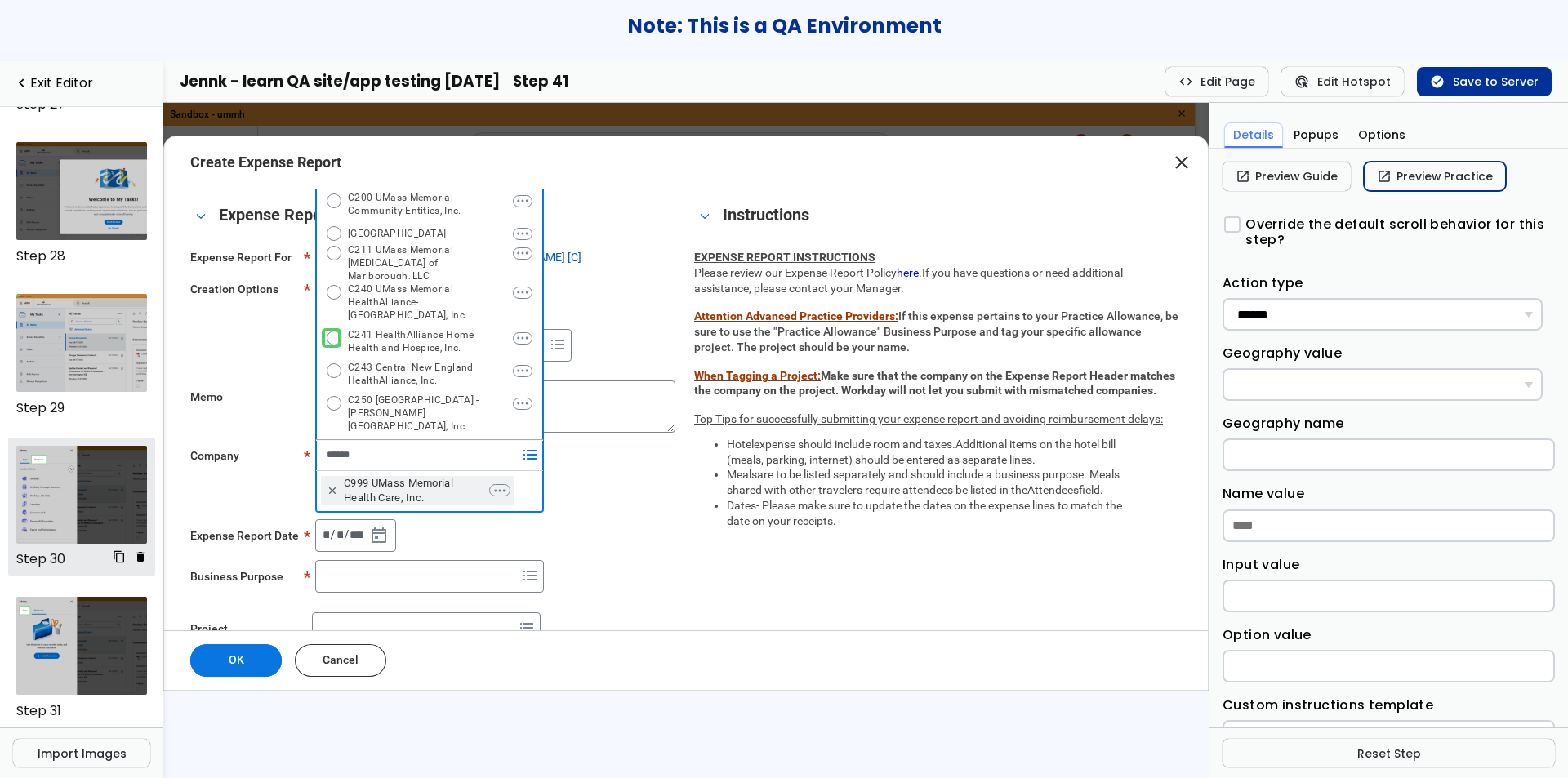
scroll to position [4071, 0]
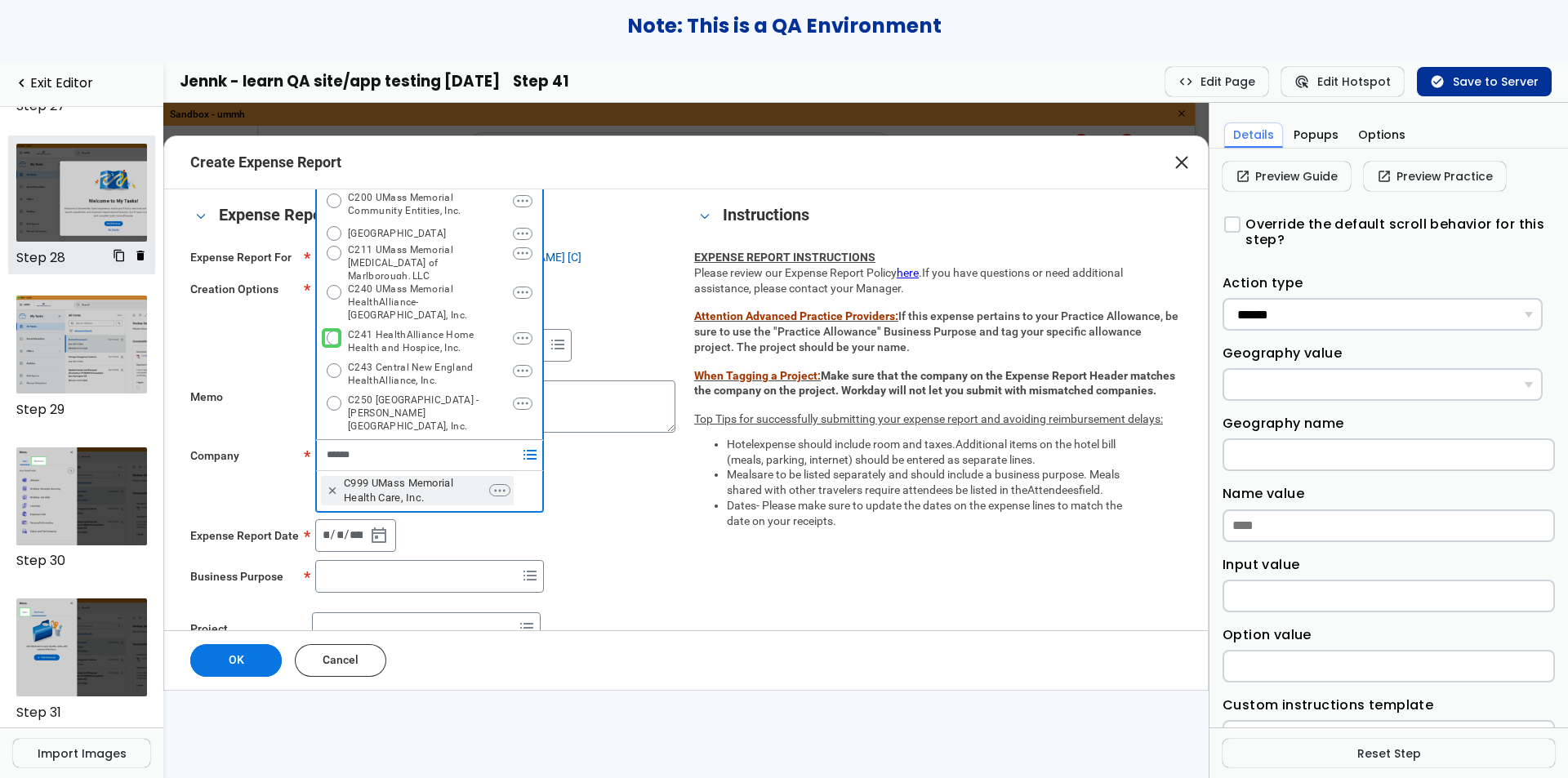
click at [65, 189] on img at bounding box center [81, 192] width 132 height 98
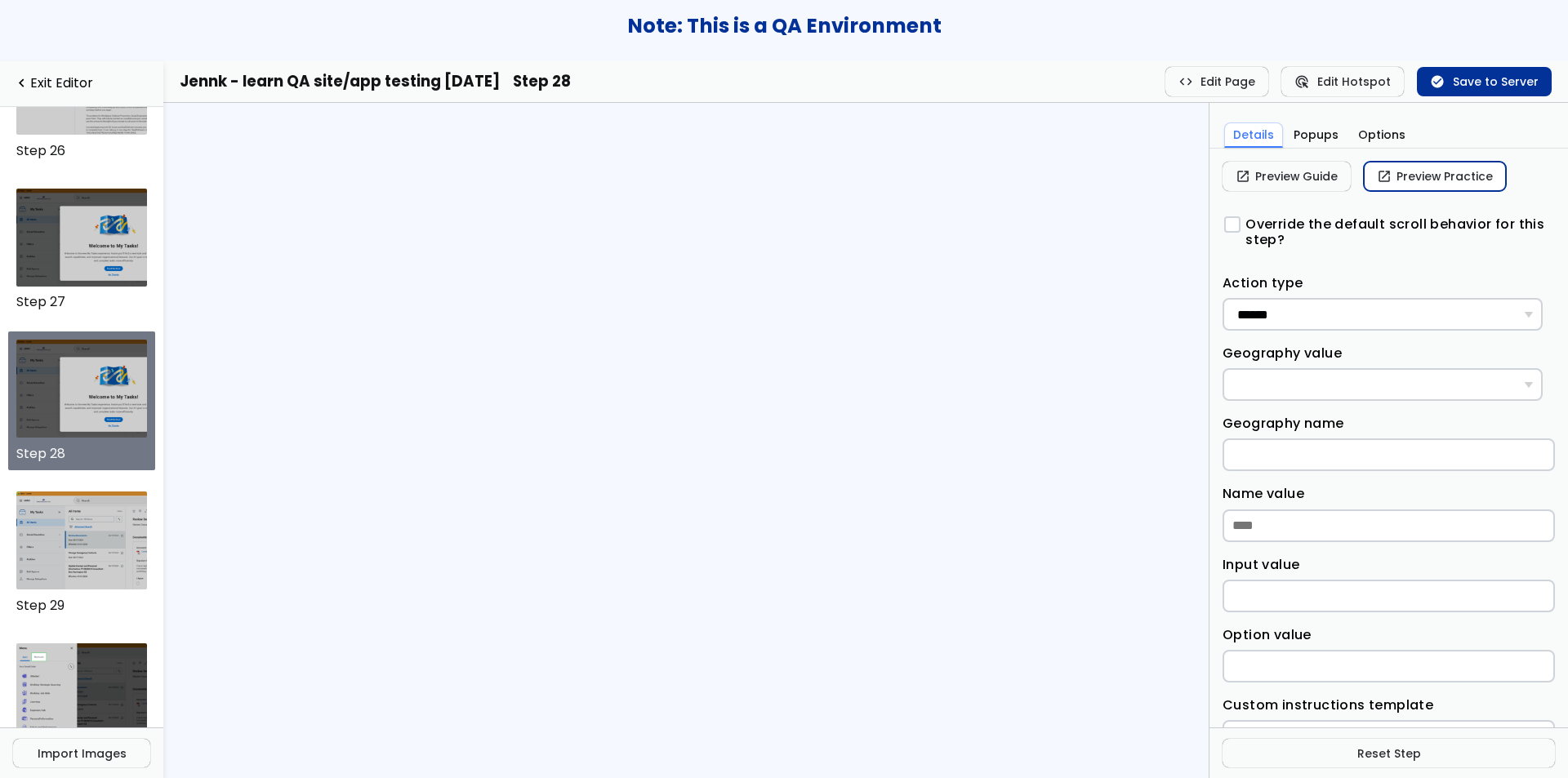
scroll to position [3860, 0]
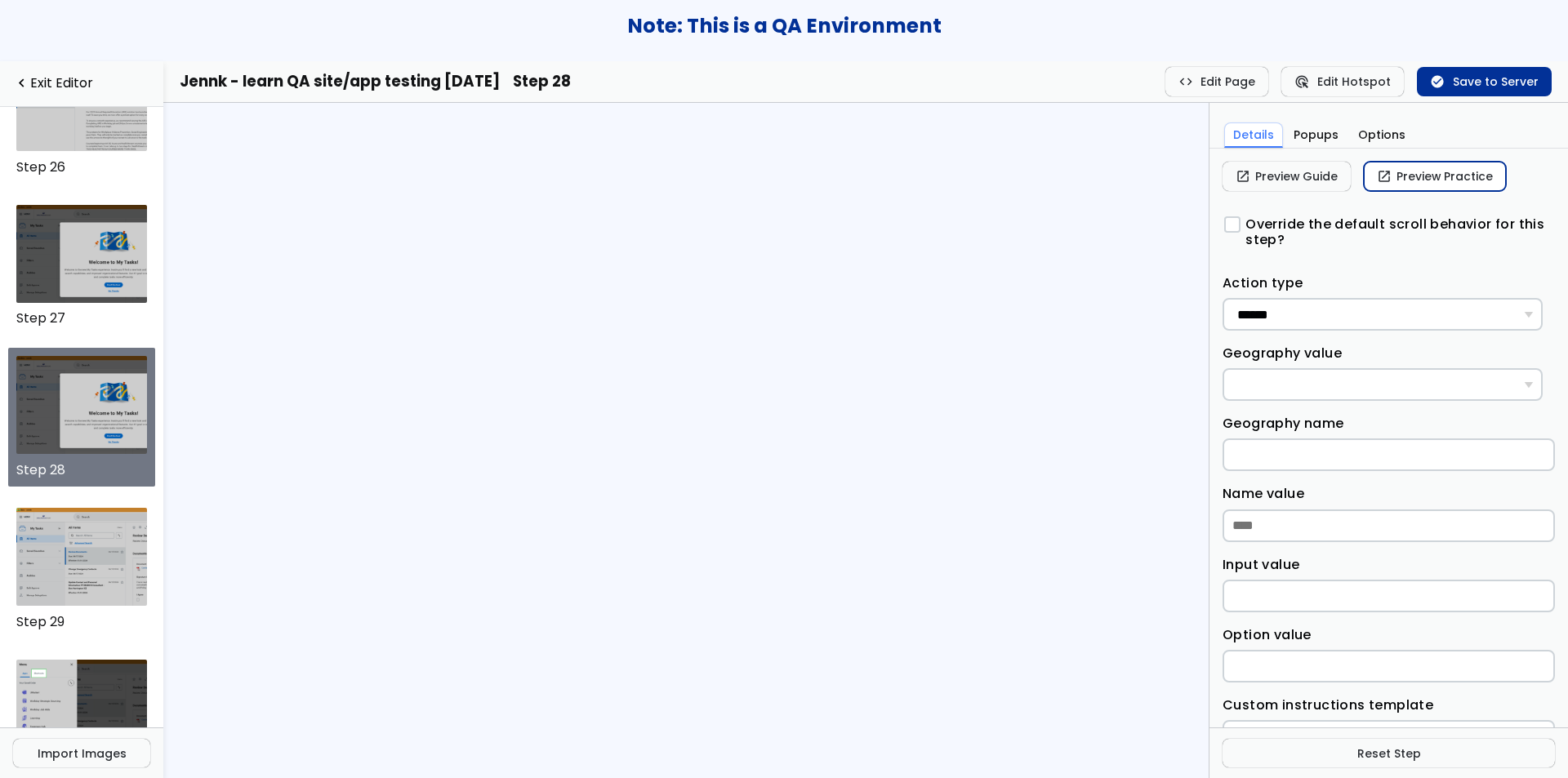
click at [1395, 167] on link "open_in_new Preview Practice" at bounding box center [1434, 176] width 142 height 29
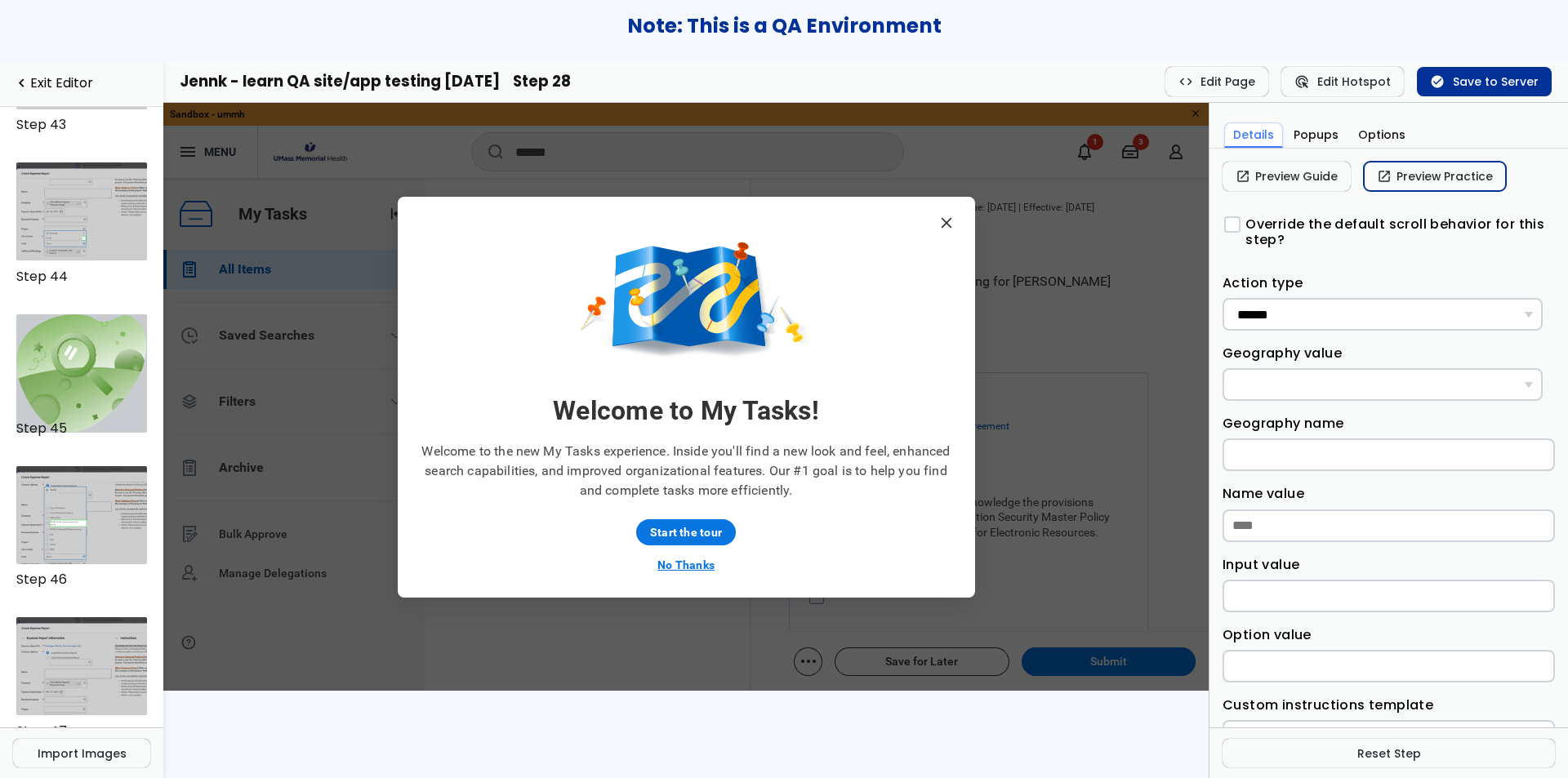
scroll to position [6659, 0]
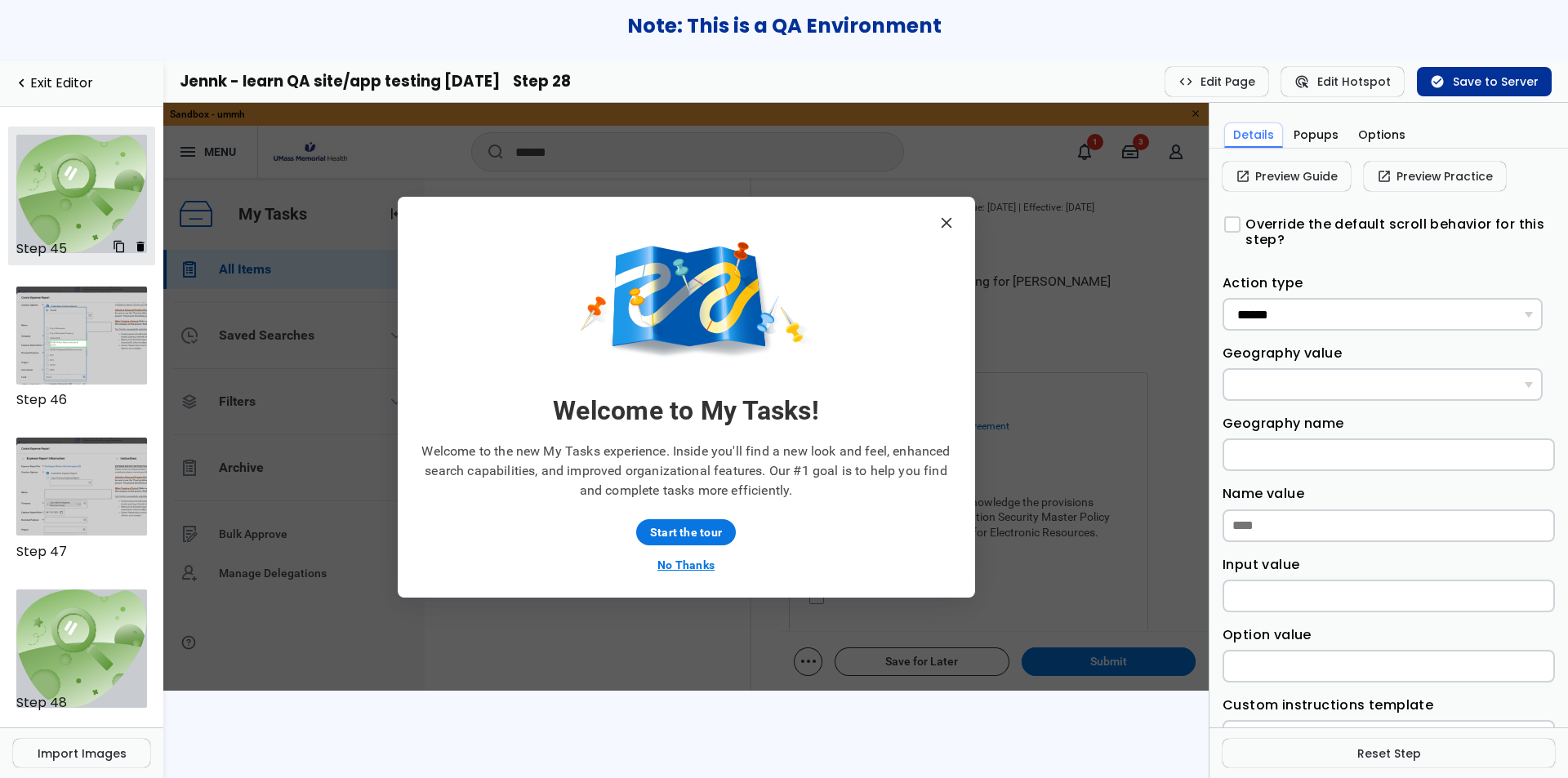
click at [55, 212] on img at bounding box center [81, 194] width 132 height 119
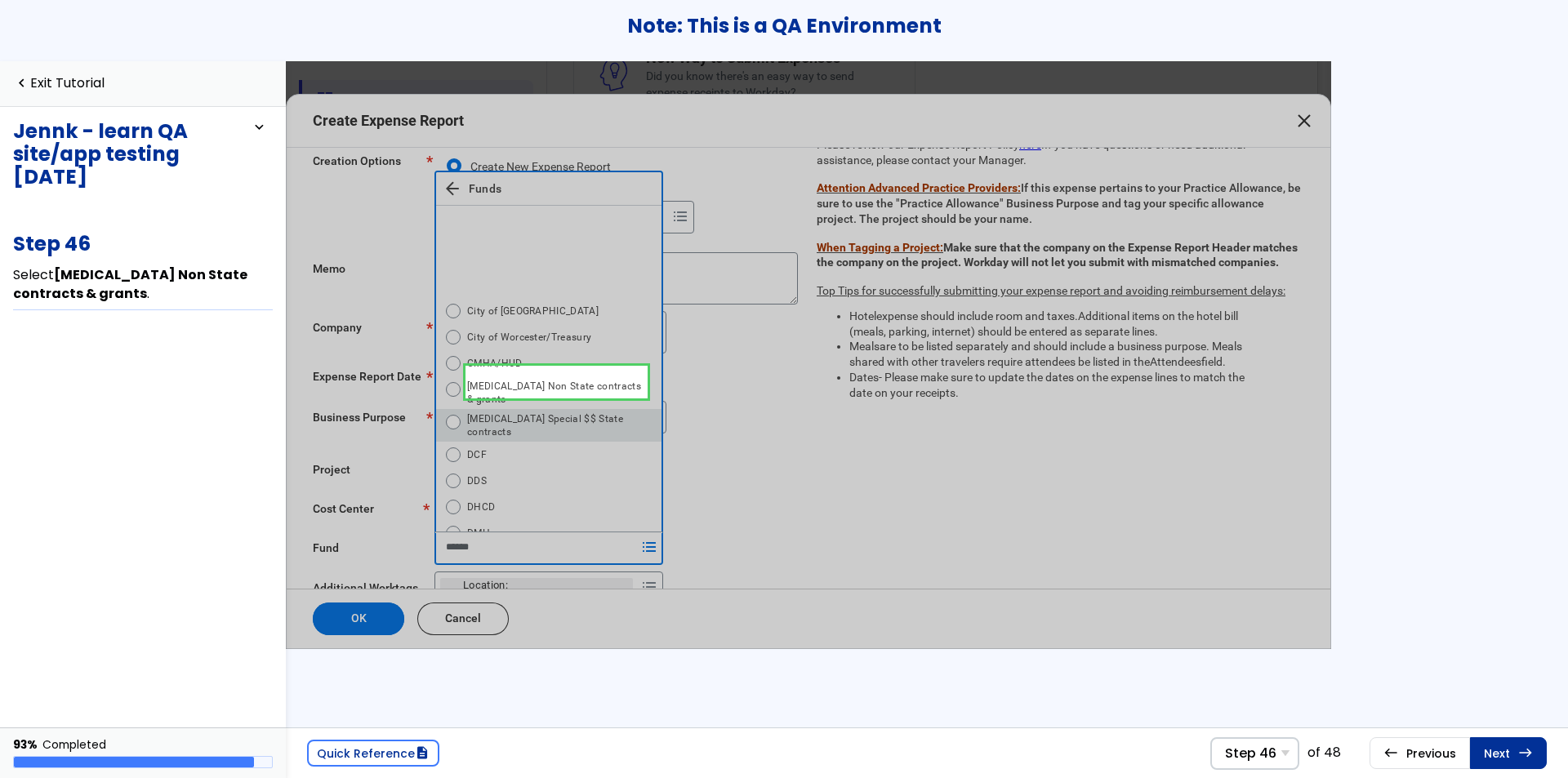
scroll to position [146, 0]
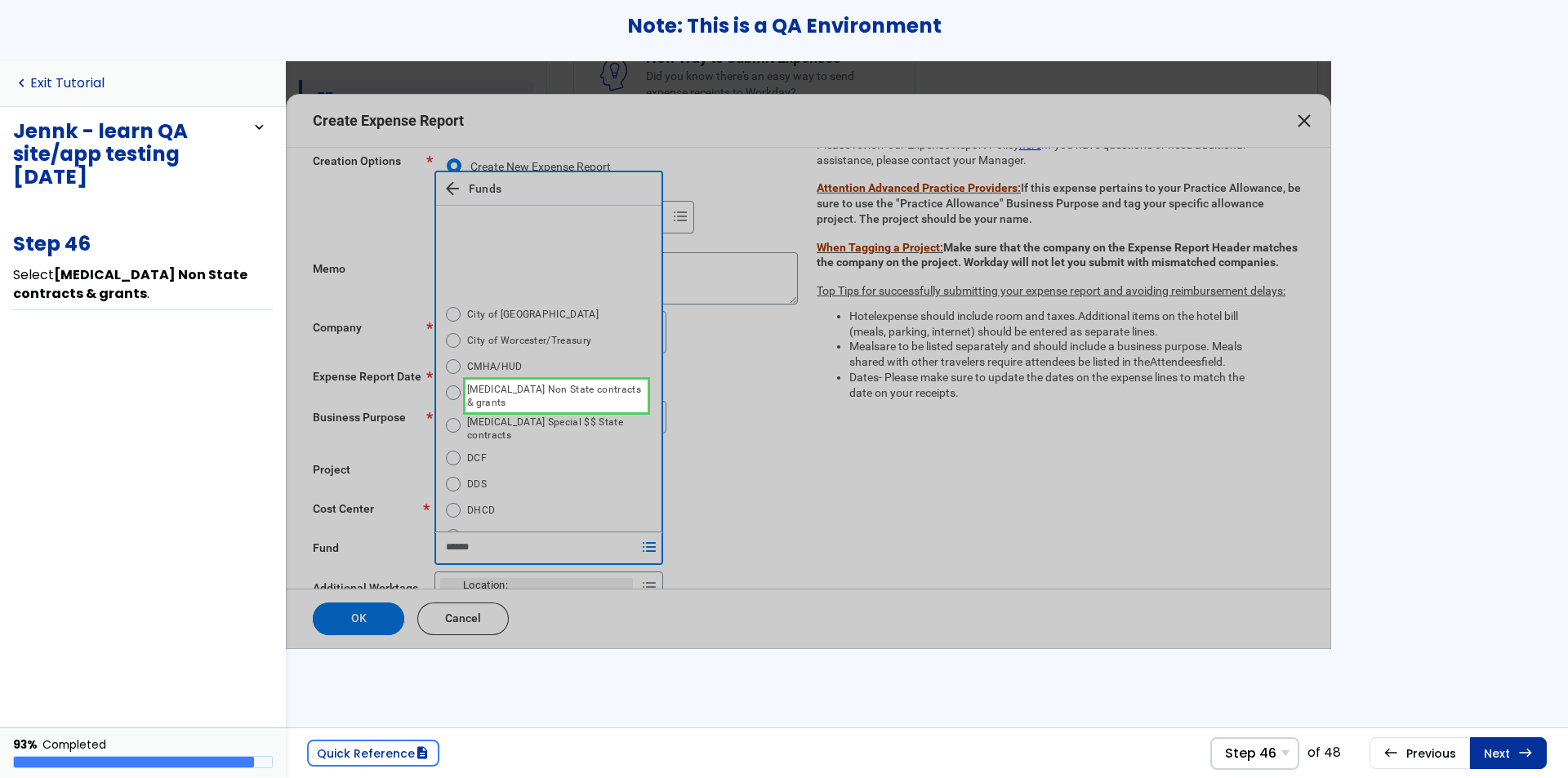
click at [82, 76] on link "navigate_before Exit Tutorial" at bounding box center [58, 84] width 91 height 16
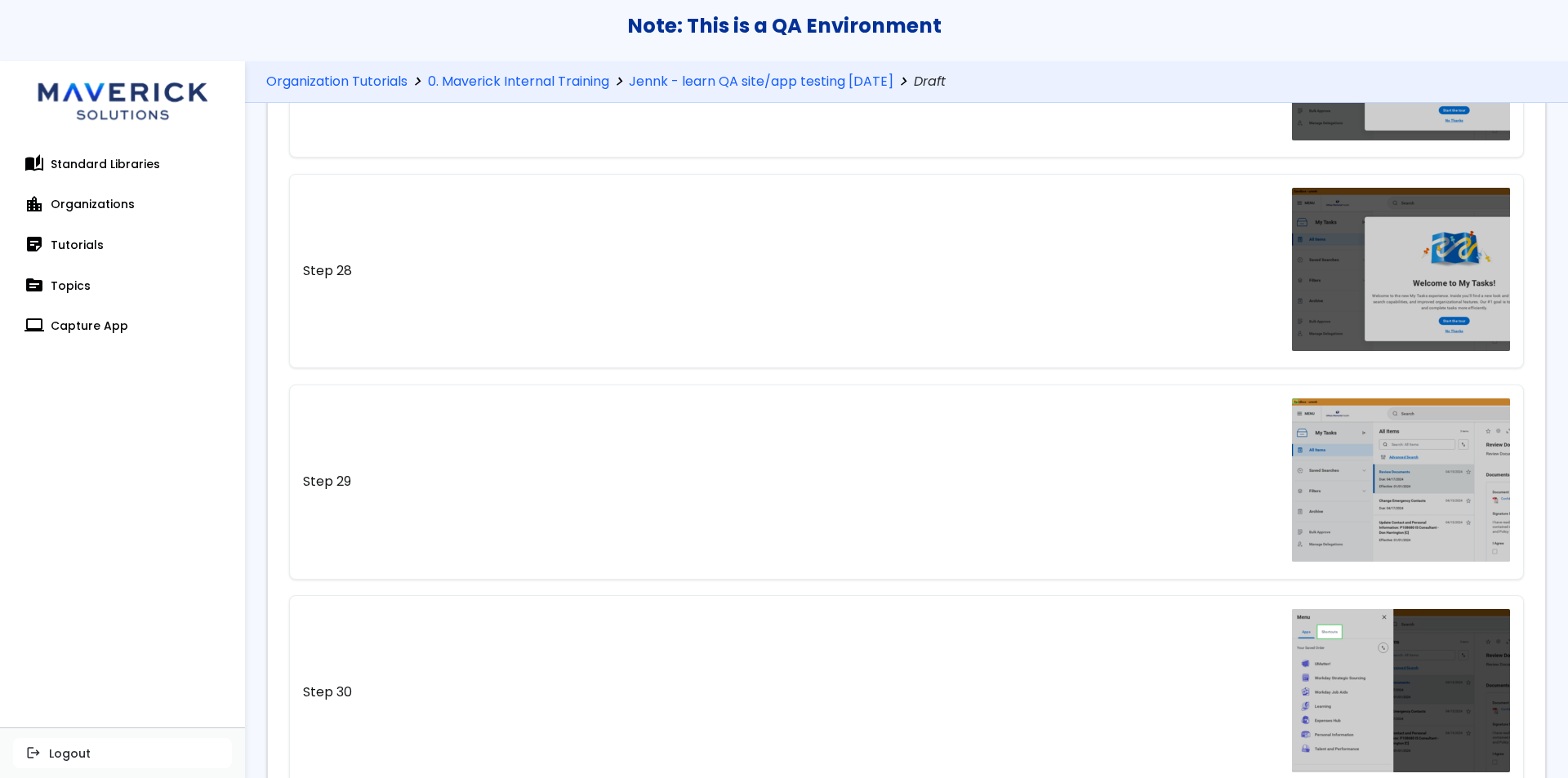
scroll to position [5743, 0]
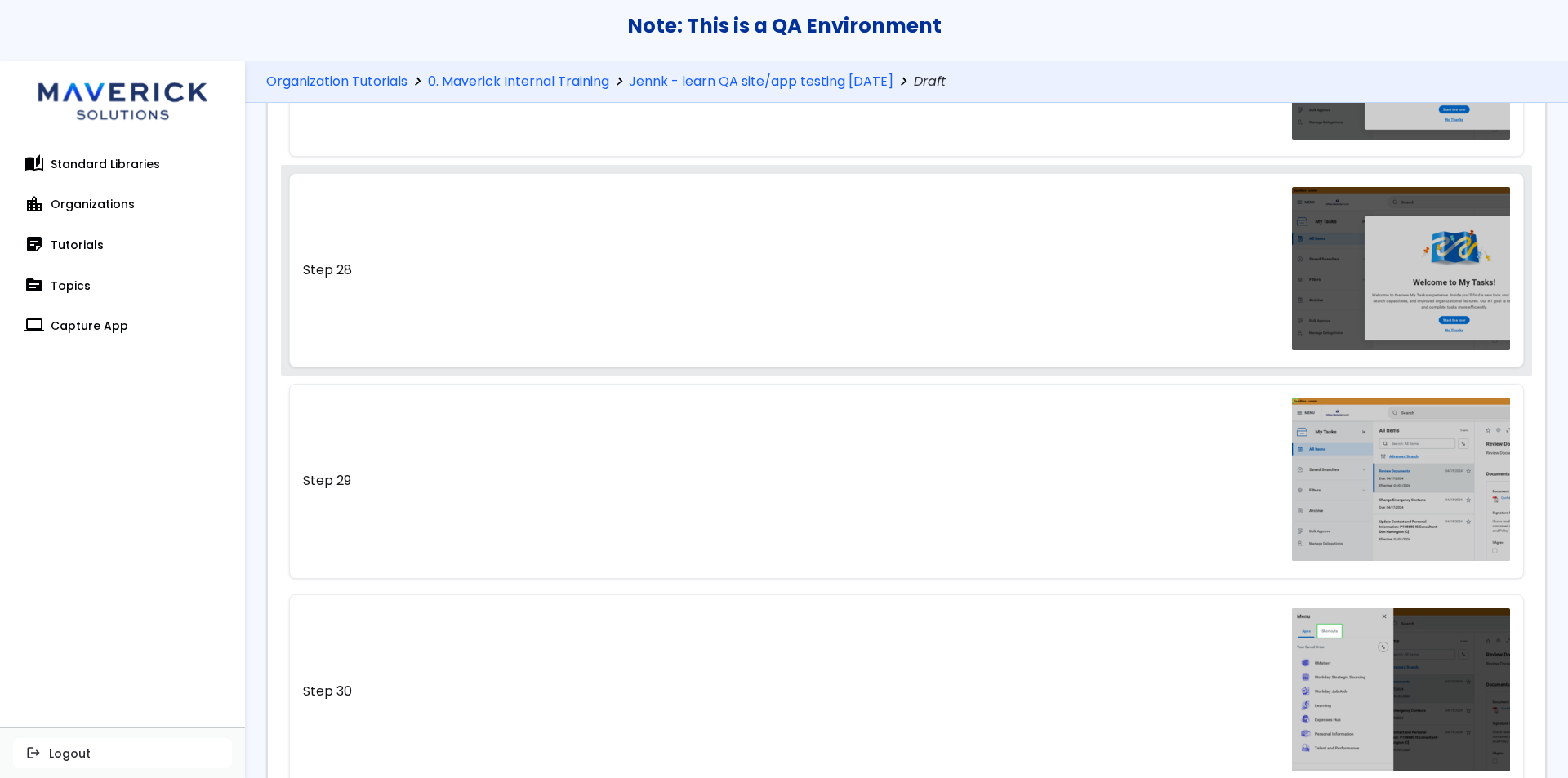
click at [684, 326] on link "Step 28" at bounding box center [907, 271] width 1235 height 195
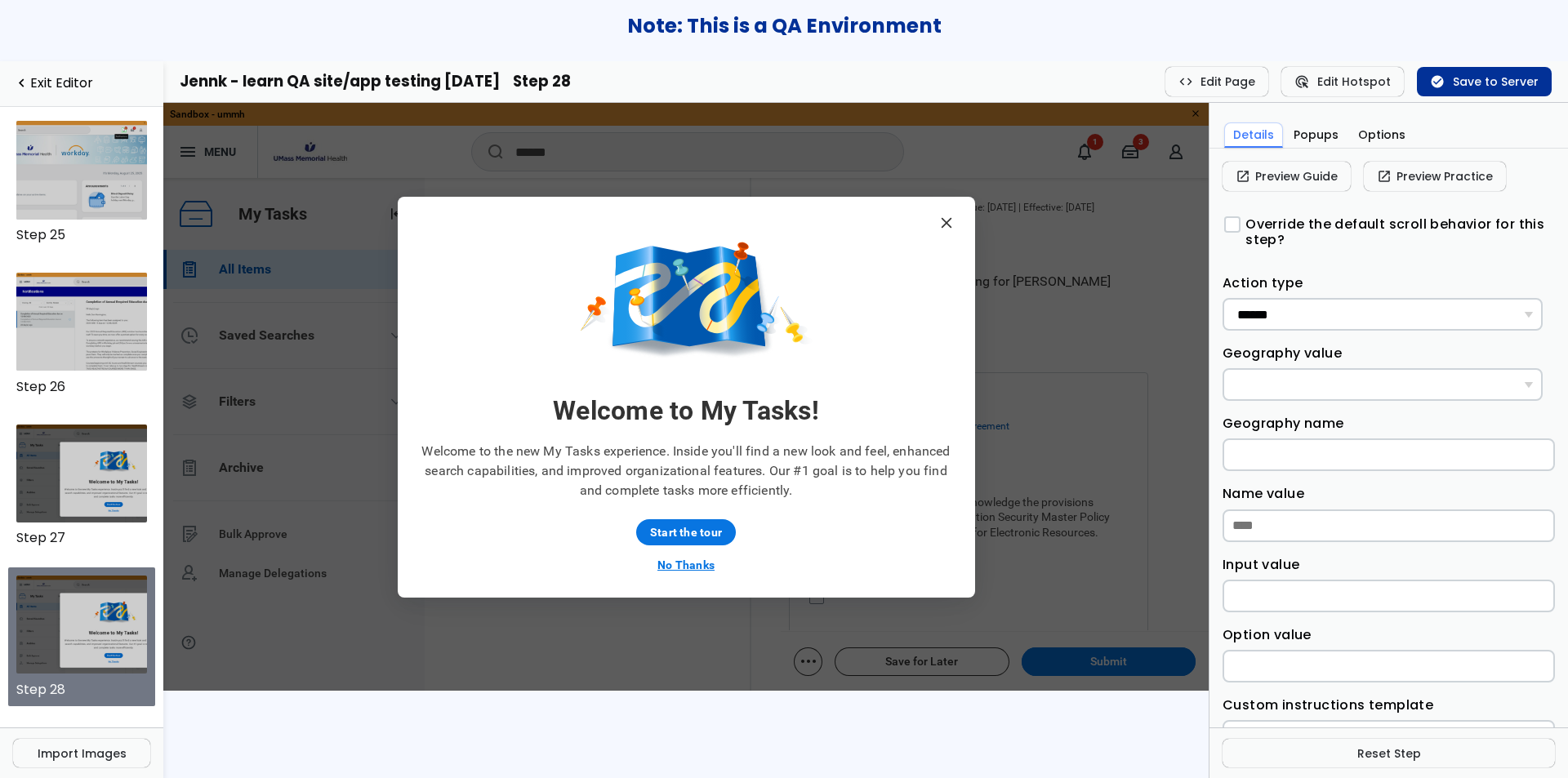
scroll to position [3860, 0]
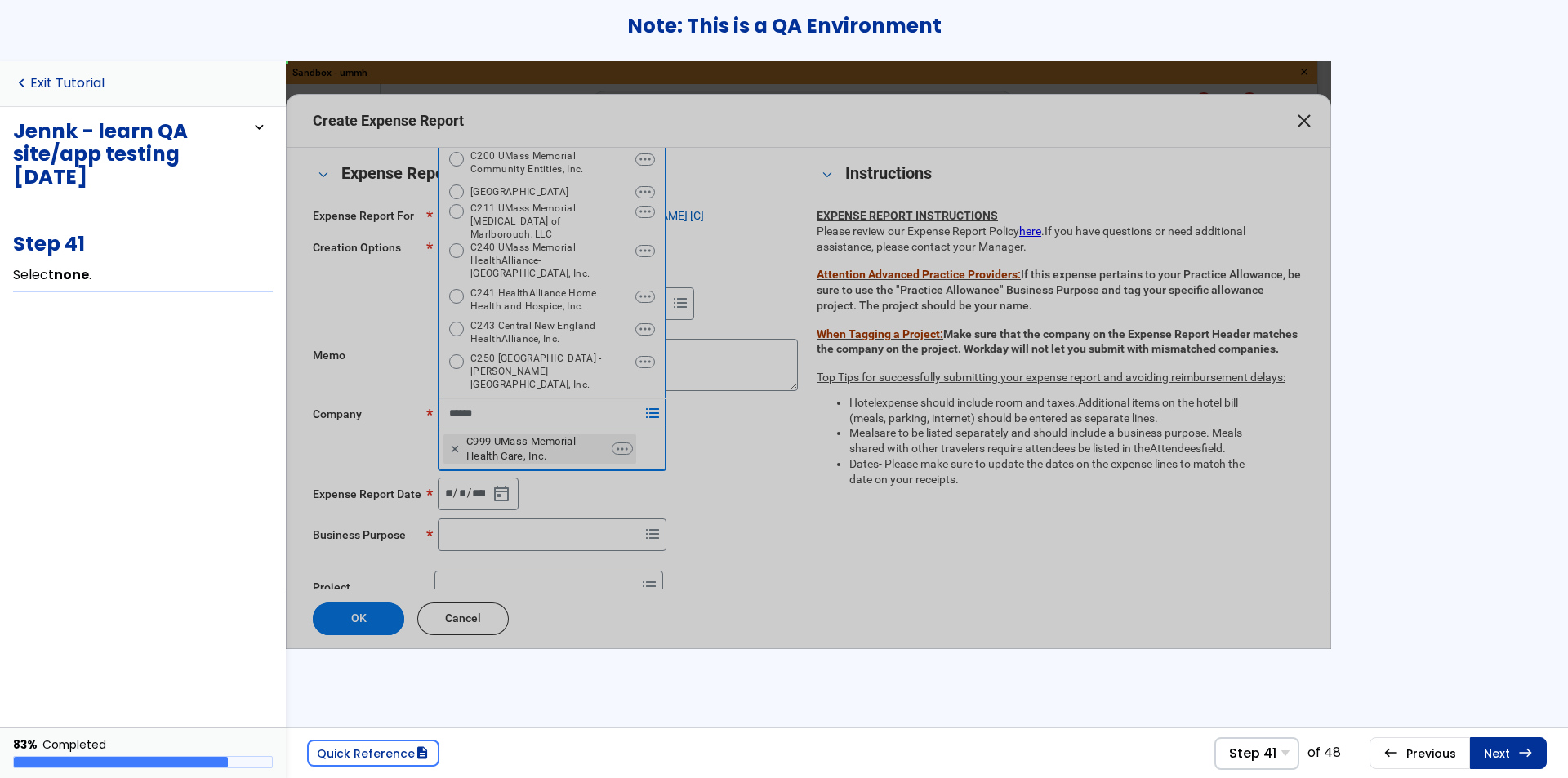
click at [38, 81] on link "navigate_before Exit Tutorial" at bounding box center [58, 84] width 91 height 16
click at [92, 79] on link "navigate_before Exit Tutorial" at bounding box center [58, 84] width 91 height 16
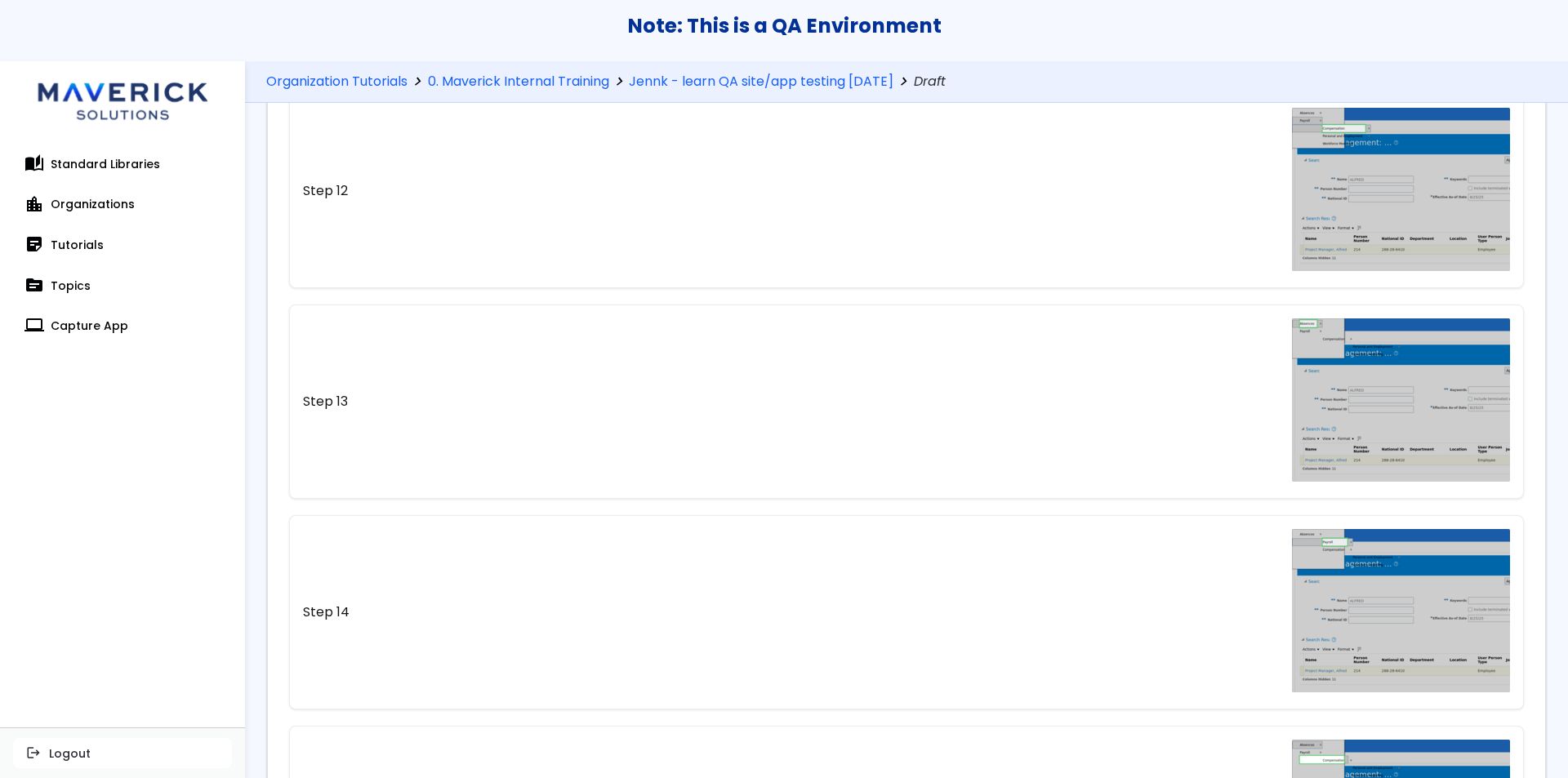
scroll to position [2680, 0]
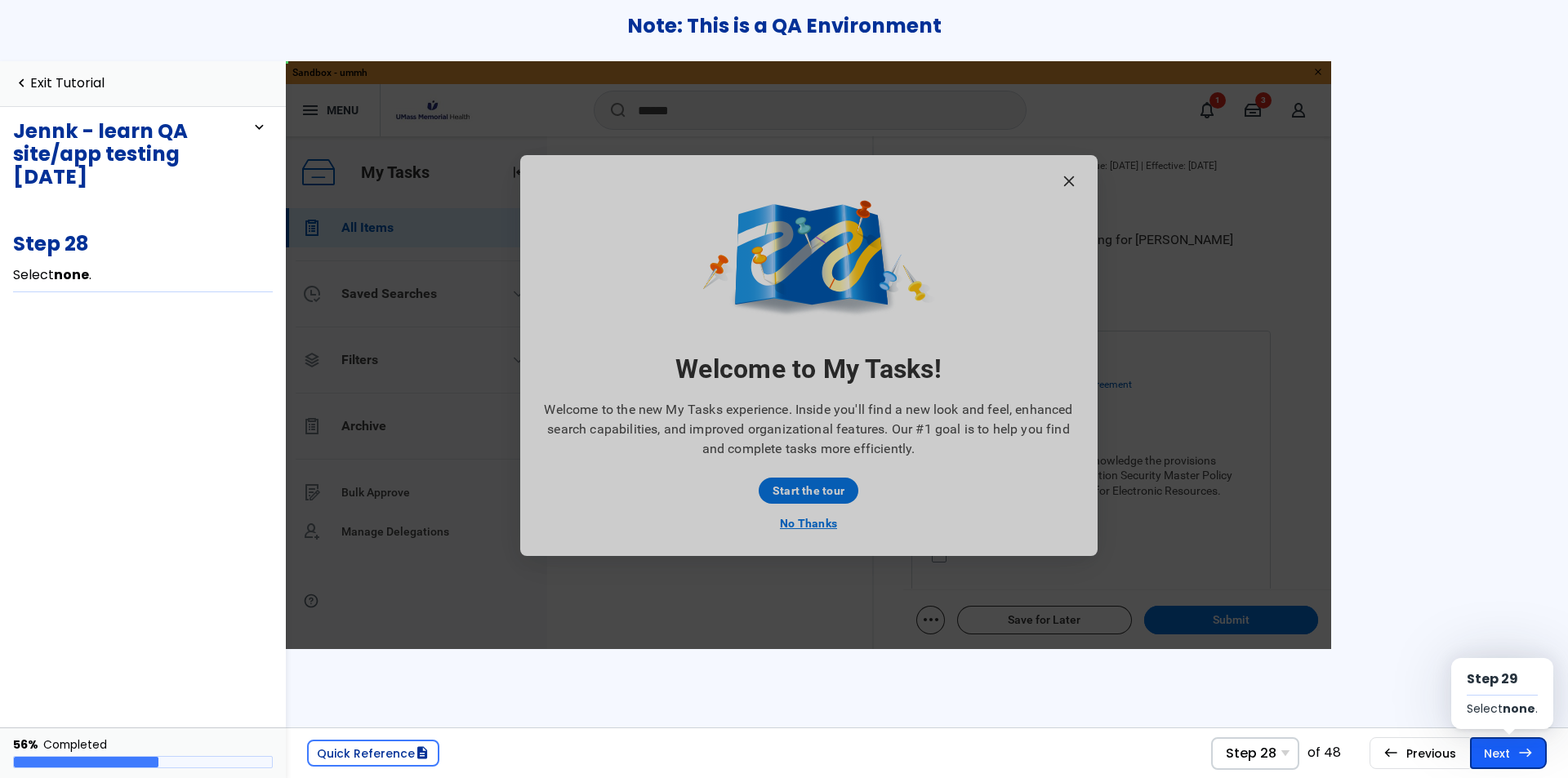
click at [1504, 763] on link "Next east Step 29 Select none ." at bounding box center [1508, 752] width 77 height 31
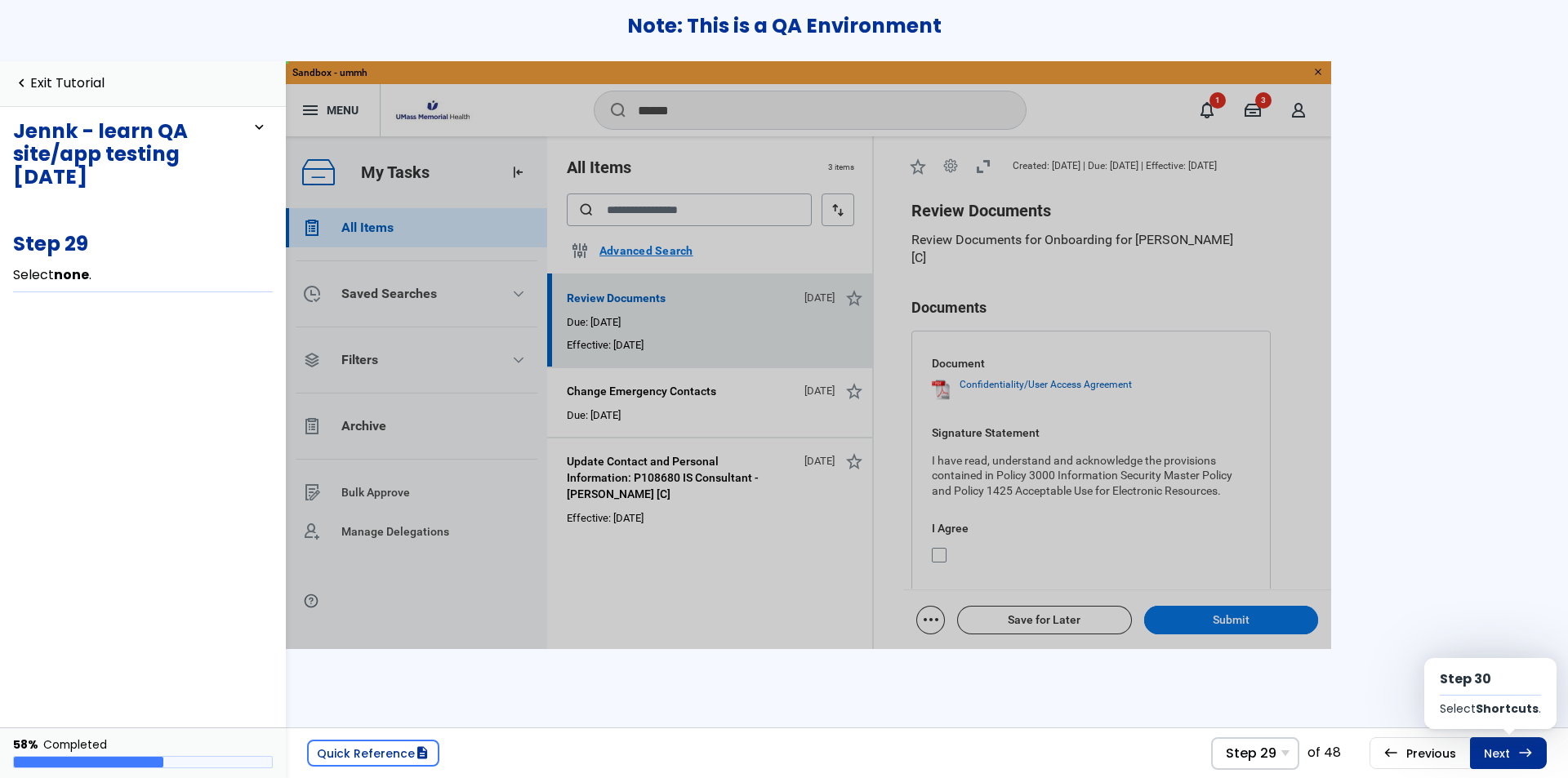
click at [18, 16] on link "Next east Step 30 Select Shortcuts ." at bounding box center [10, 10] width 16 height 12
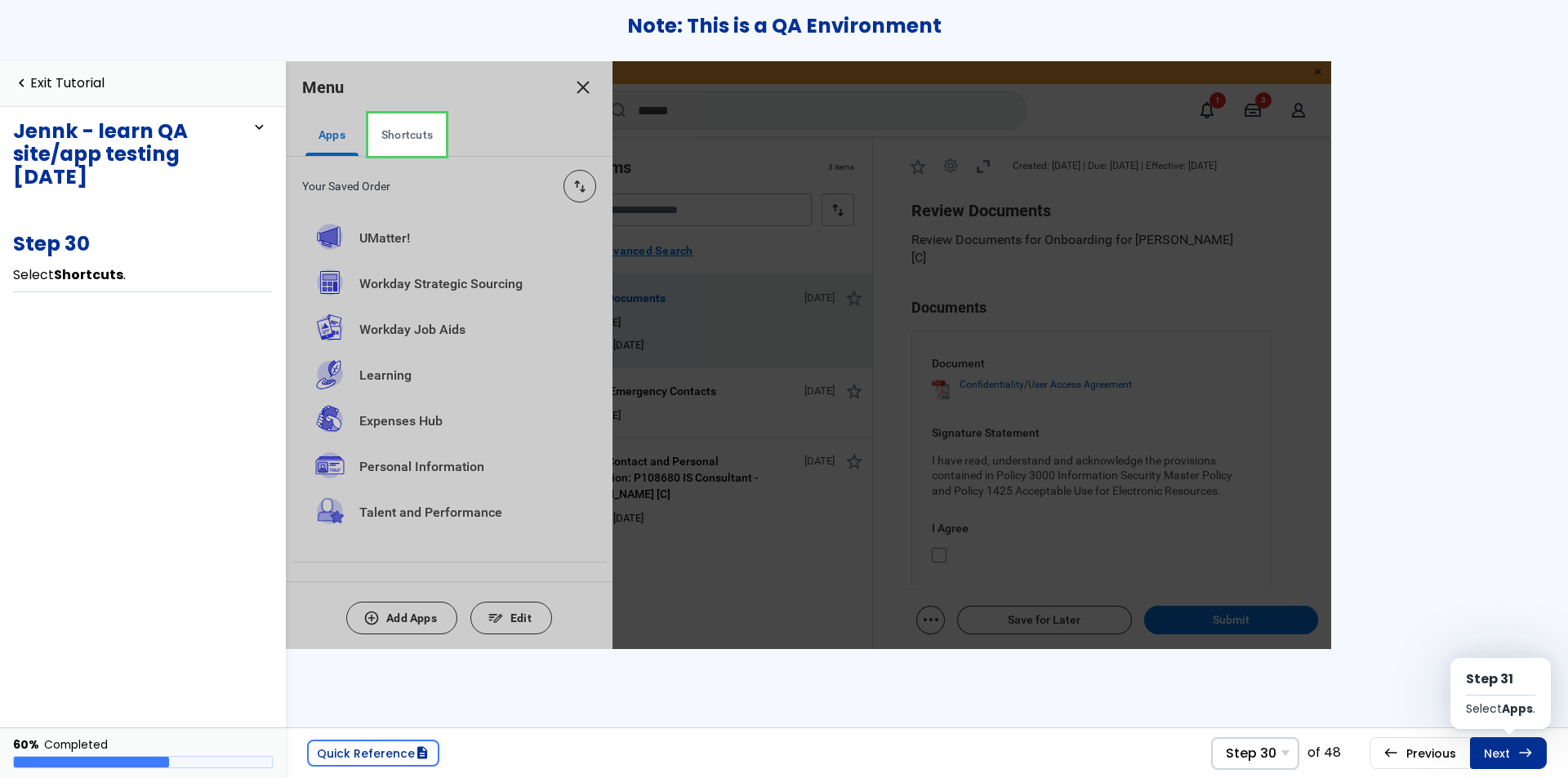
click at [16, 8] on link "Next east Step 31 Select Apps ." at bounding box center [15, 7] width 2 height 2
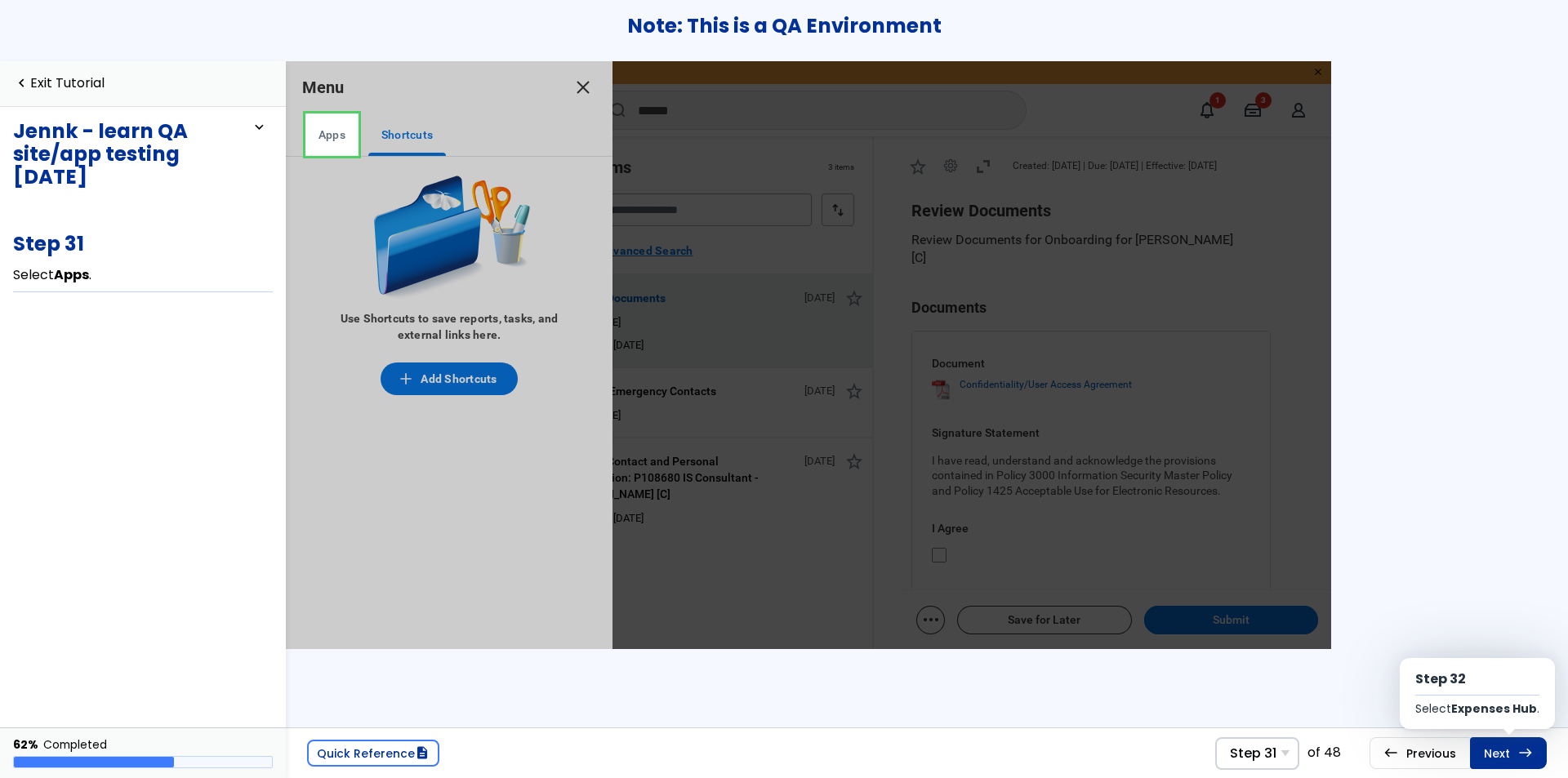
click at [17, 15] on link "Next east Step 32 Select Expenses Hub ." at bounding box center [10, 10] width 15 height 10
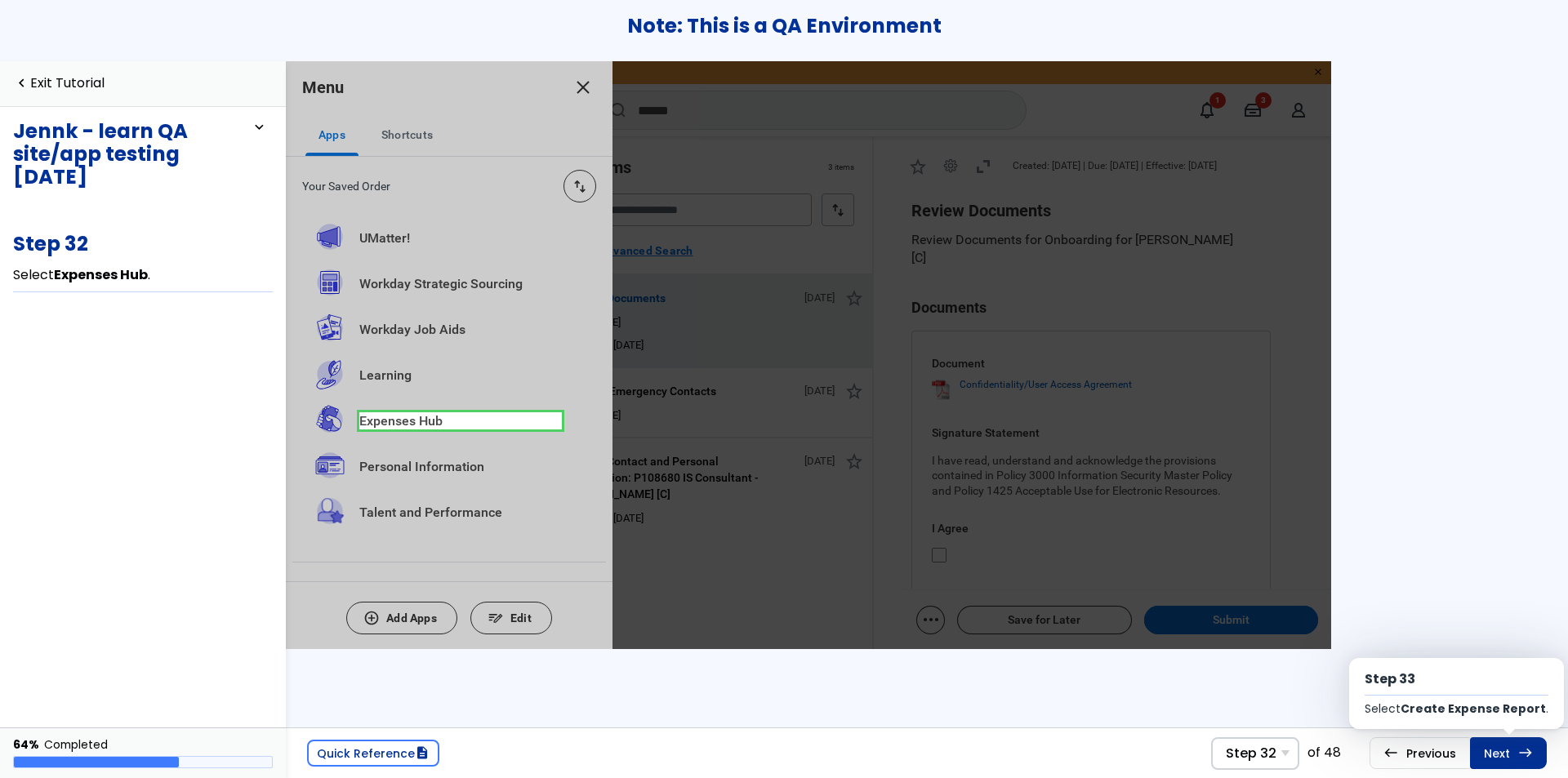
click at [18, 19] on link "Next east Step 33 Select Create Expense Report ." at bounding box center [11, 11] width 15 height 16
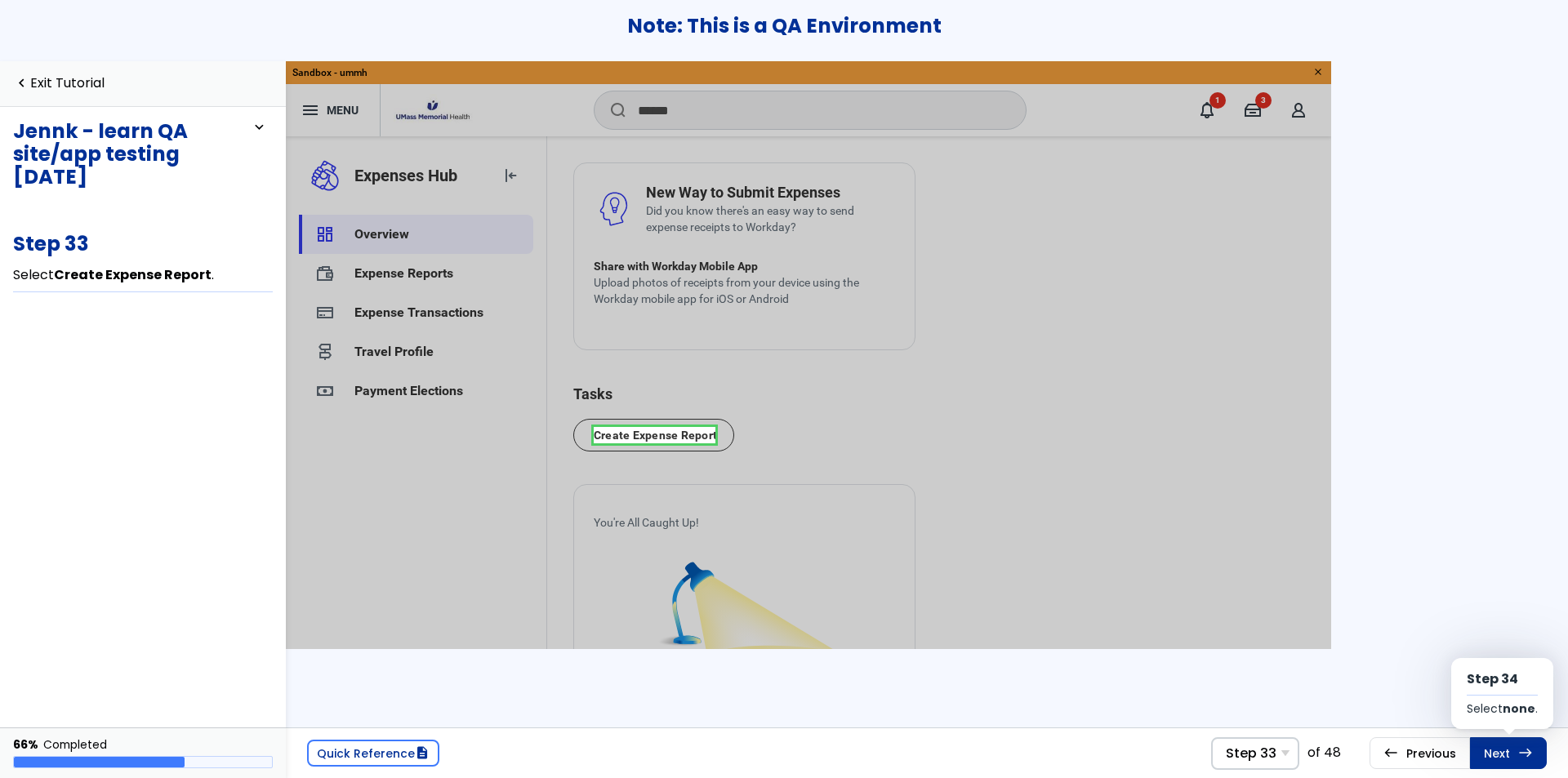
scroll to position [72, 0]
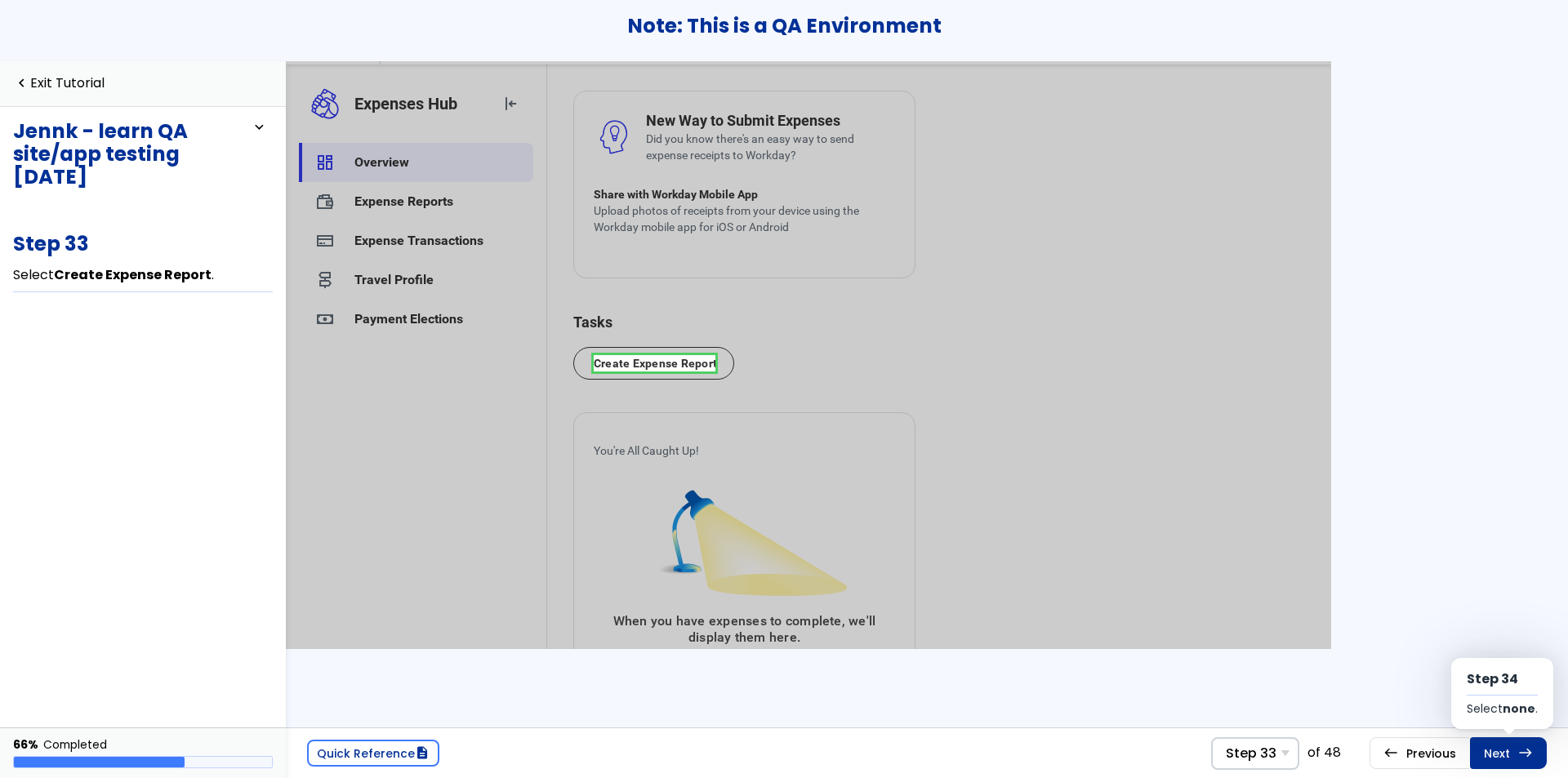
click at [17, 668] on link "Next east Step 34 Select none ." at bounding box center [10, 662] width 15 height 12
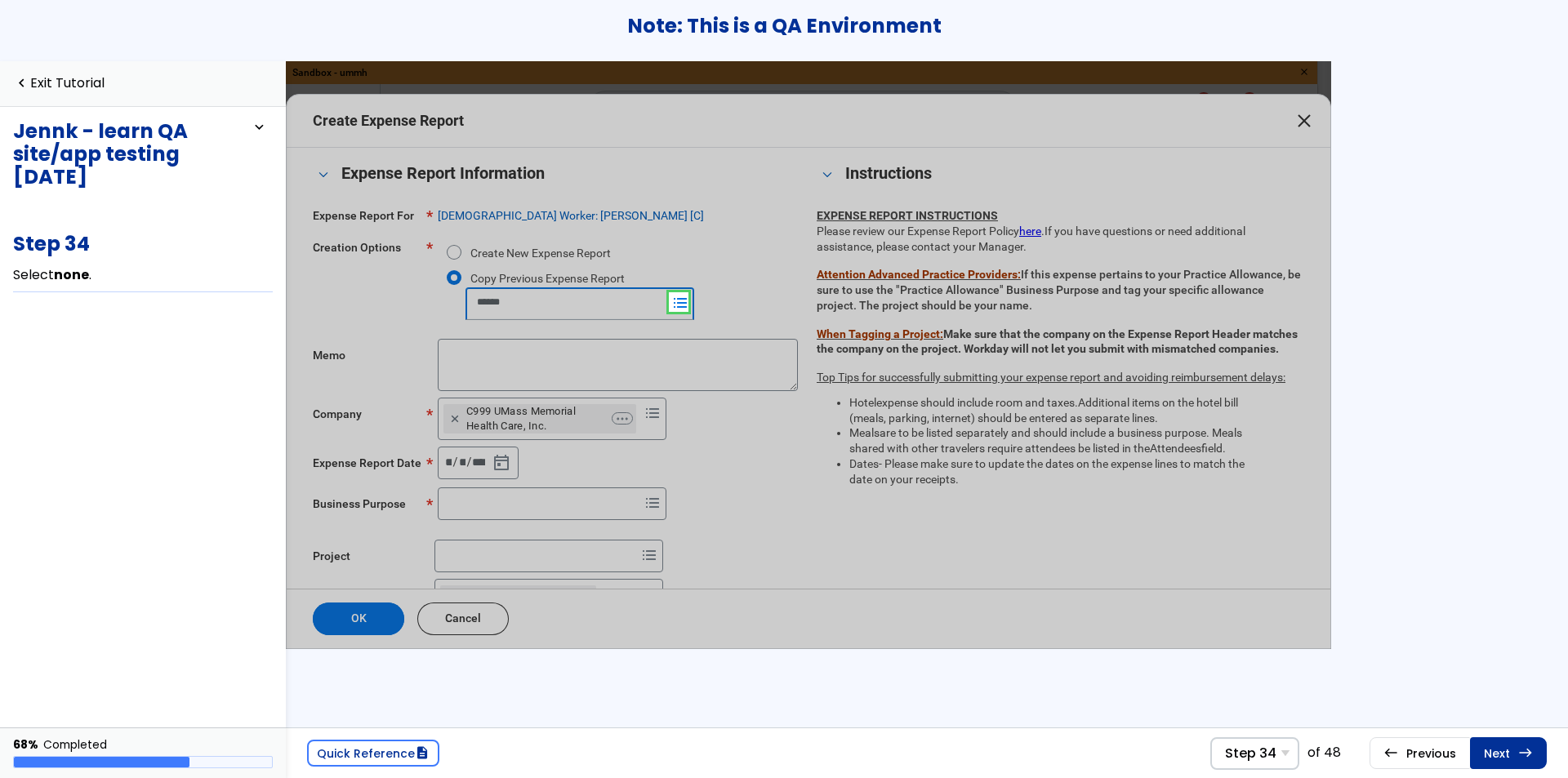
click at [18, 763] on link "Next east Step 35" at bounding box center [10, 766] width 16 height 16
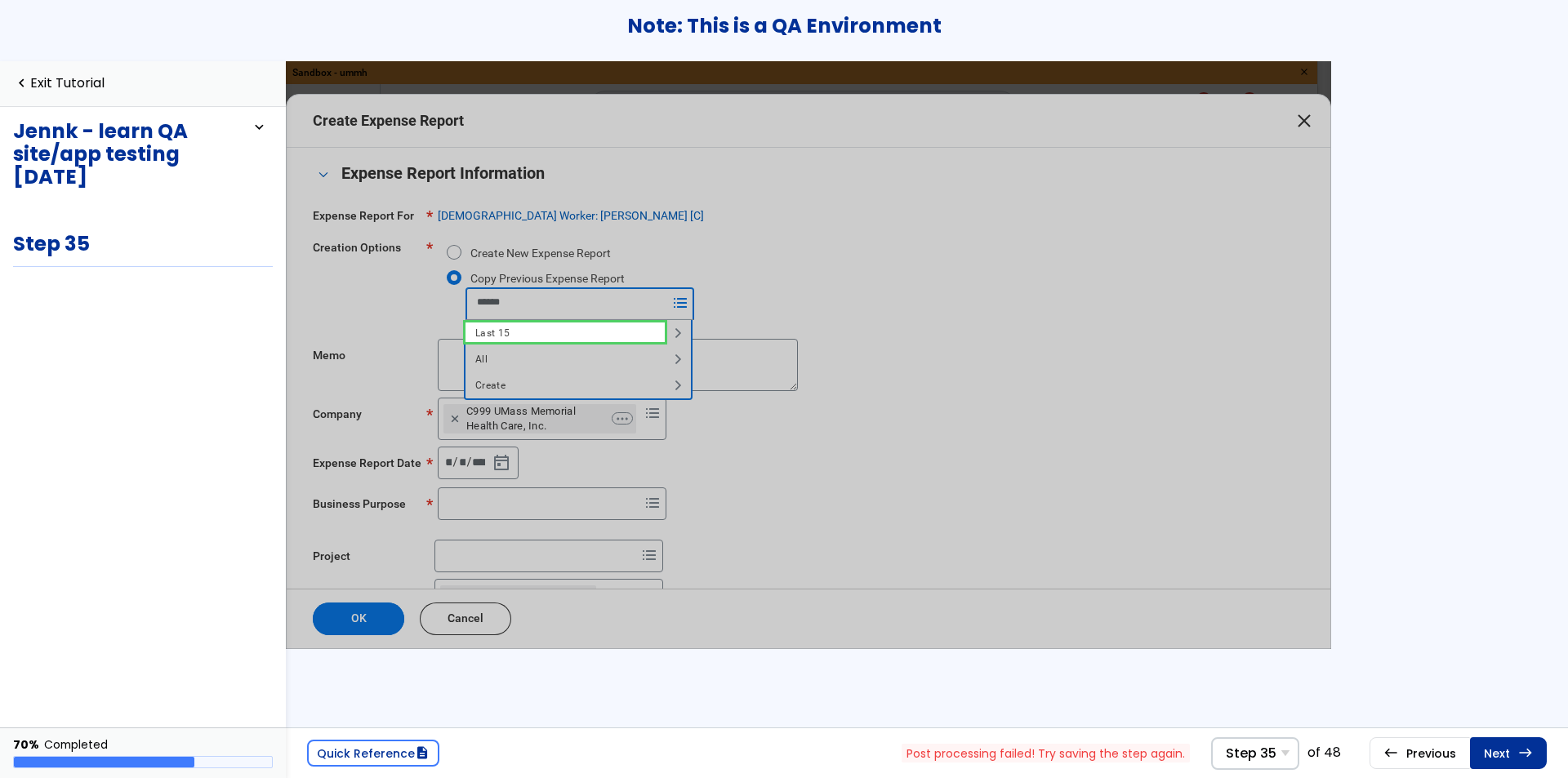
click at [17, 763] on link "Next east Step 36" at bounding box center [12, 762] width 11 height 8
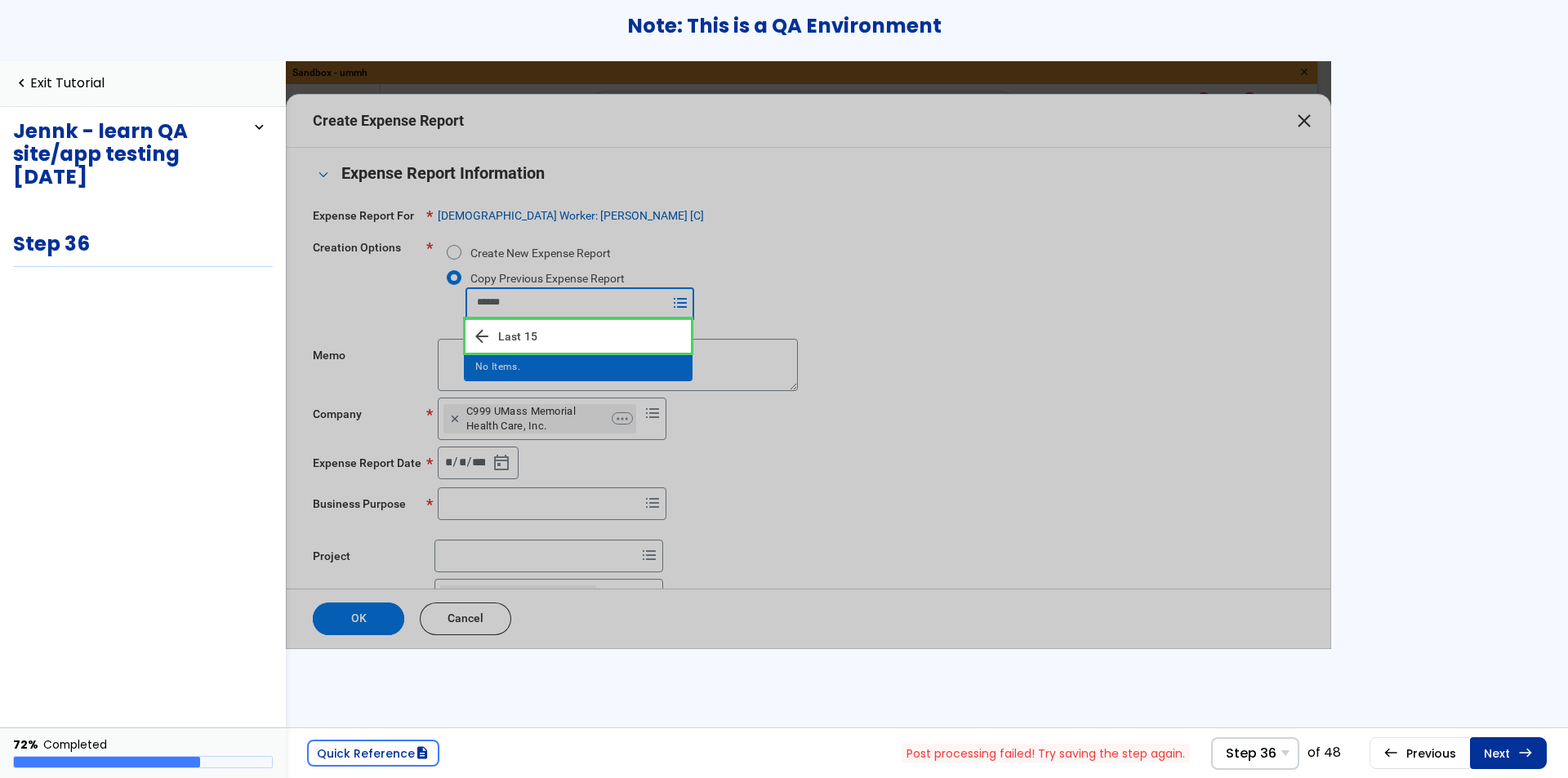
click at [1504, 763] on link "Next east Step 37 Select All ." at bounding box center [1508, 752] width 77 height 31
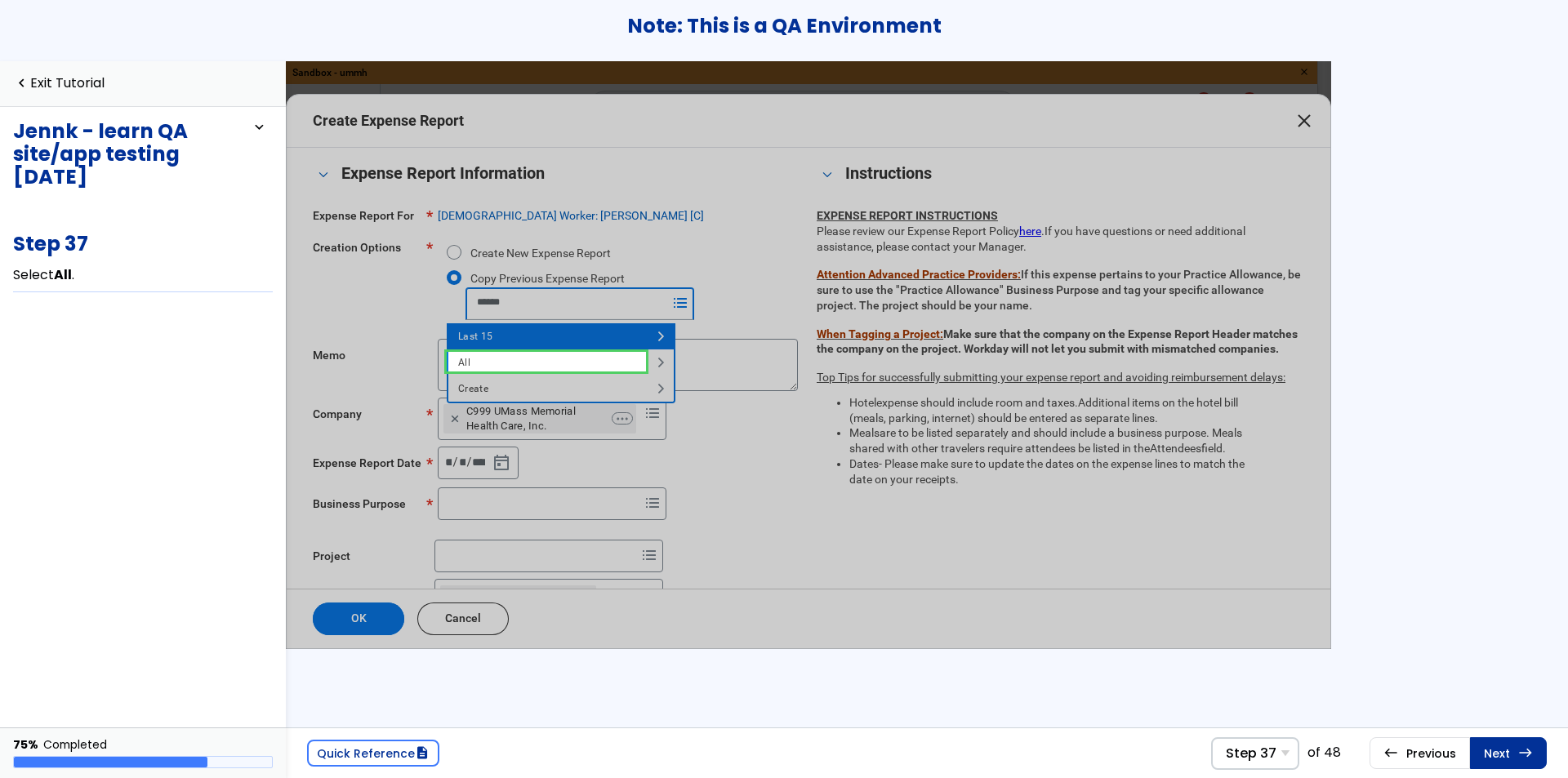
click at [18, 764] on link at bounding box center [12, 769] width 11 height 11
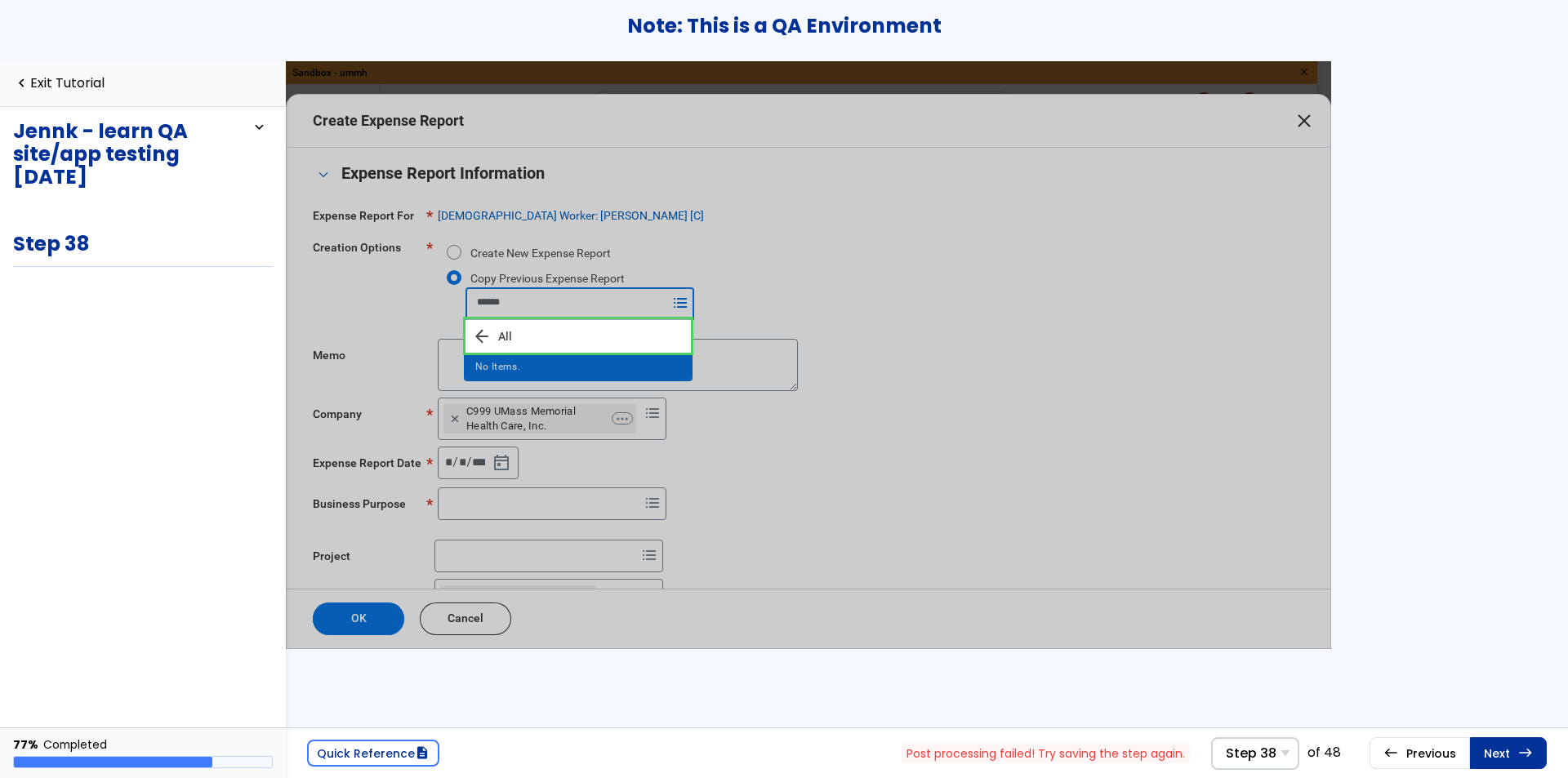
click at [653, 336] on link at bounding box center [578, 336] width 226 height 34
